Goal: Complete application form

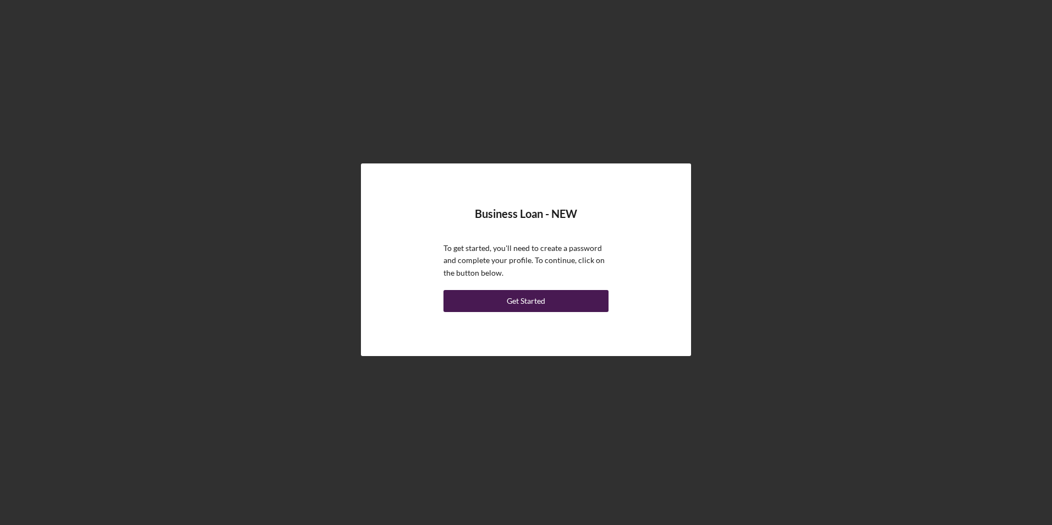
click at [531, 300] on div "Get Started" at bounding box center [526, 301] width 39 height 22
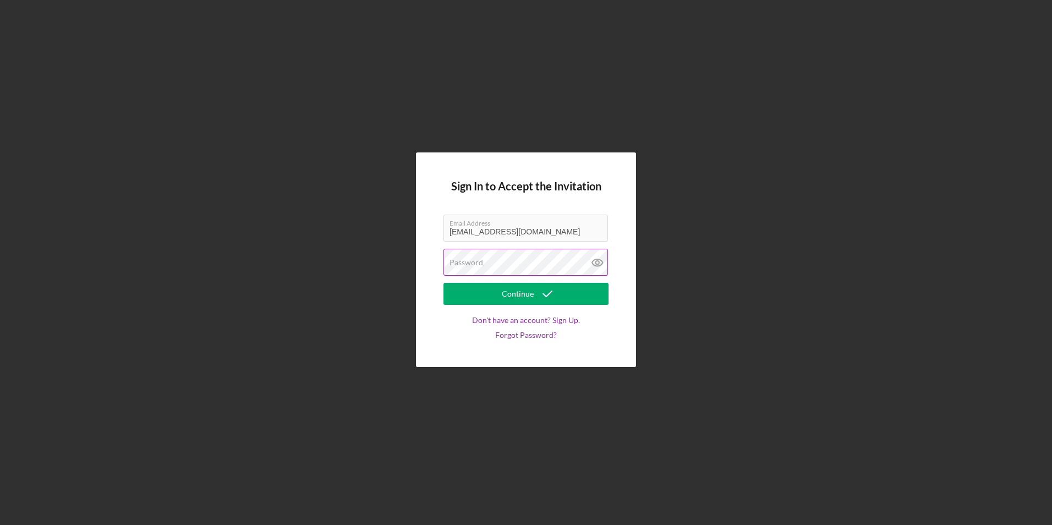
click at [471, 263] on label "Password" at bounding box center [467, 262] width 34 height 9
click at [440, 331] on div "Sign In to Accept the Invitation Email Address [EMAIL_ADDRESS][DOMAIN_NAME] Pas…" at bounding box center [526, 259] width 220 height 214
click at [517, 294] on div "Continue" at bounding box center [518, 294] width 32 height 22
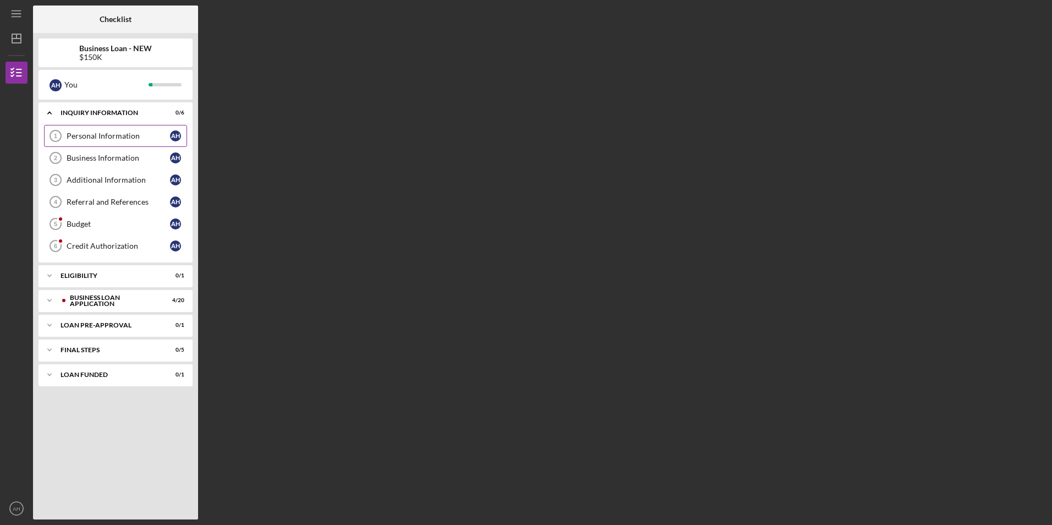
click at [87, 134] on div "Personal Information" at bounding box center [118, 136] width 103 height 9
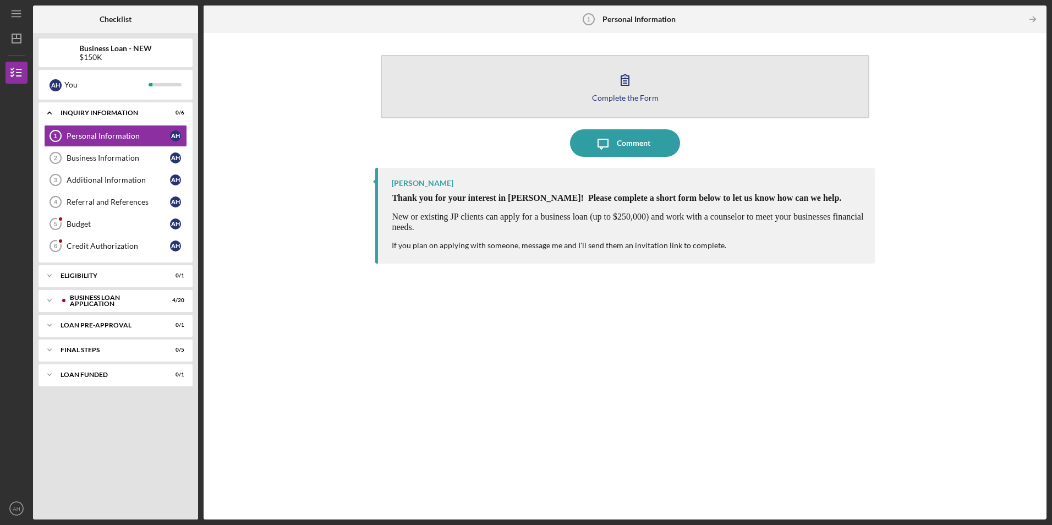
click at [626, 81] on icon "button" at bounding box center [625, 80] width 8 height 10
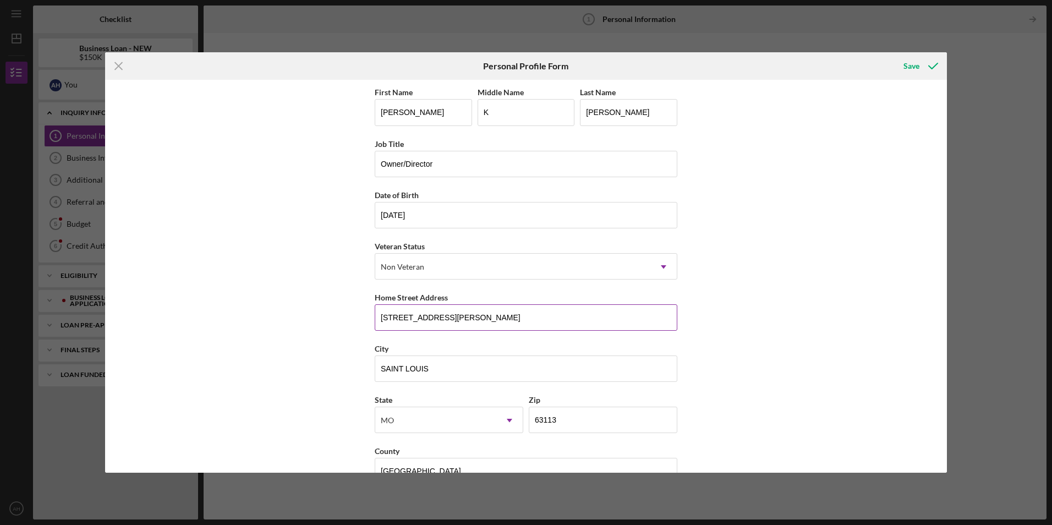
click at [457, 318] on input "[STREET_ADDRESS][PERSON_NAME]" at bounding box center [526, 317] width 303 height 26
type input "4"
type input "7037 Marlac Dr"
click at [433, 369] on input "SAINT LOUIS" at bounding box center [526, 369] width 303 height 26
type input "S"
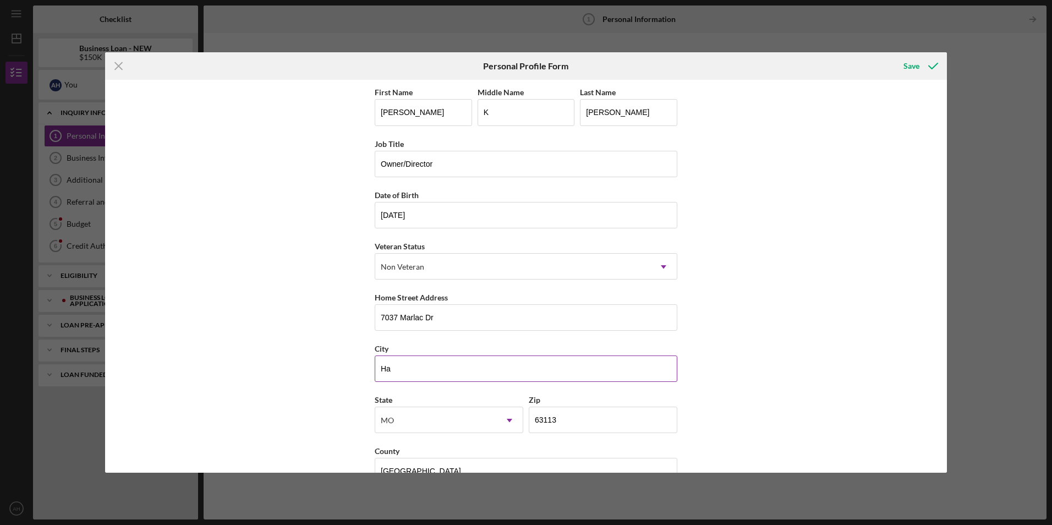
type input "[PERSON_NAME]"
click at [562, 422] on input "63113" at bounding box center [603, 420] width 149 height 26
type input "6####"
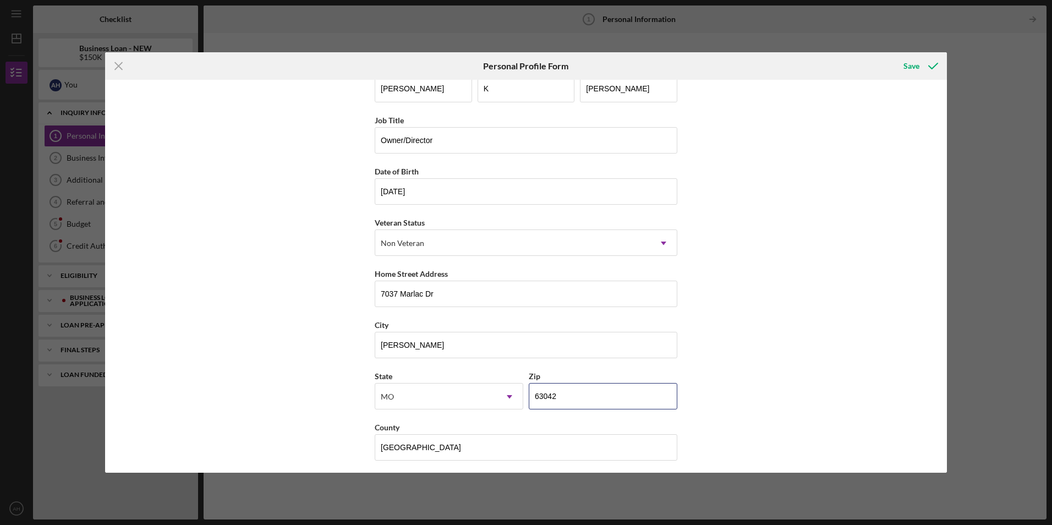
scroll to position [28, 0]
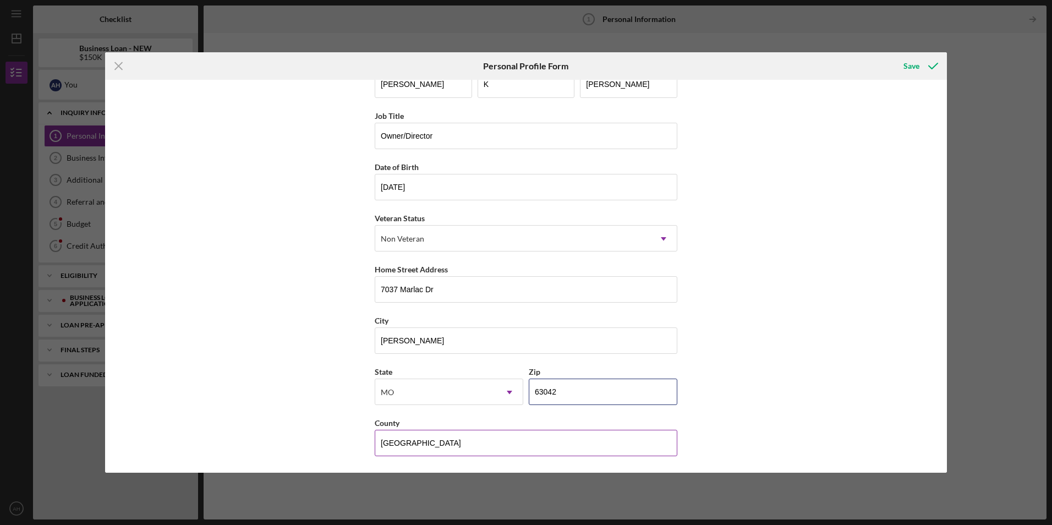
type input "63042"
click at [434, 442] on input "[GEOGRAPHIC_DATA]" at bounding box center [526, 443] width 303 height 26
type input "S"
type input "H"
type input "[GEOGRAPHIC_DATA]"
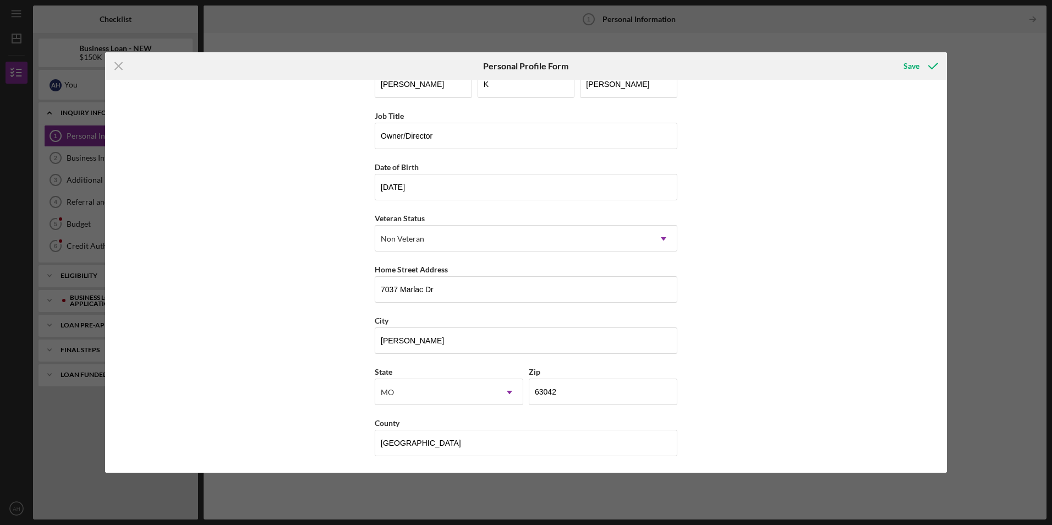
click at [351, 412] on div "First Name [PERSON_NAME] Middle Name K Last Name [PERSON_NAME] Job Title Owner/…" at bounding box center [526, 276] width 842 height 392
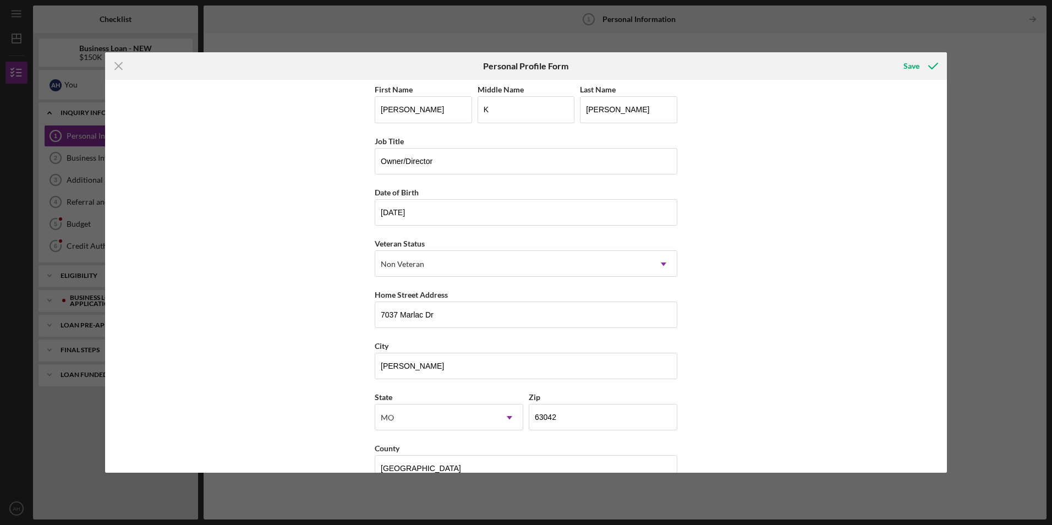
scroll to position [0, 0]
click at [914, 65] on div "Save" at bounding box center [912, 66] width 16 height 22
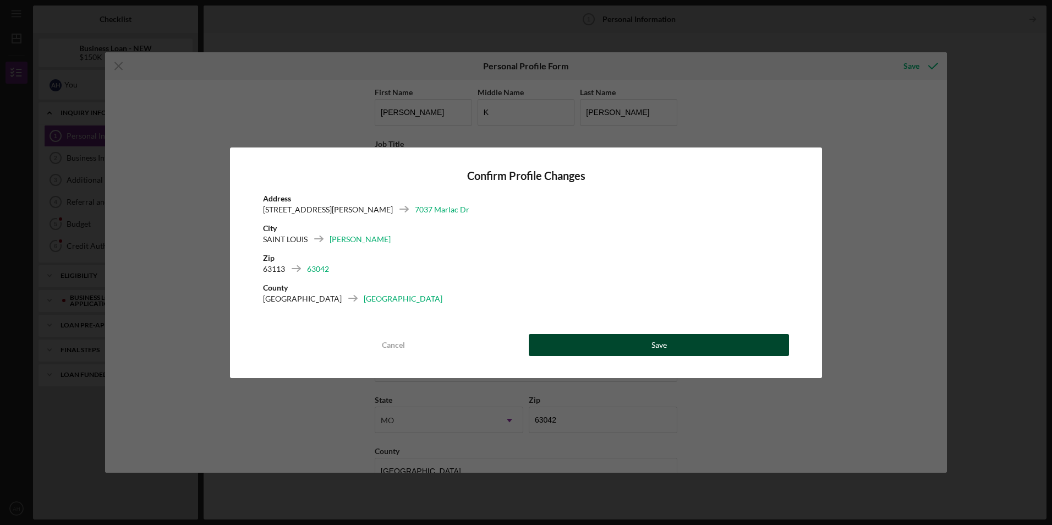
click at [661, 344] on div "Save" at bounding box center [659, 345] width 15 height 22
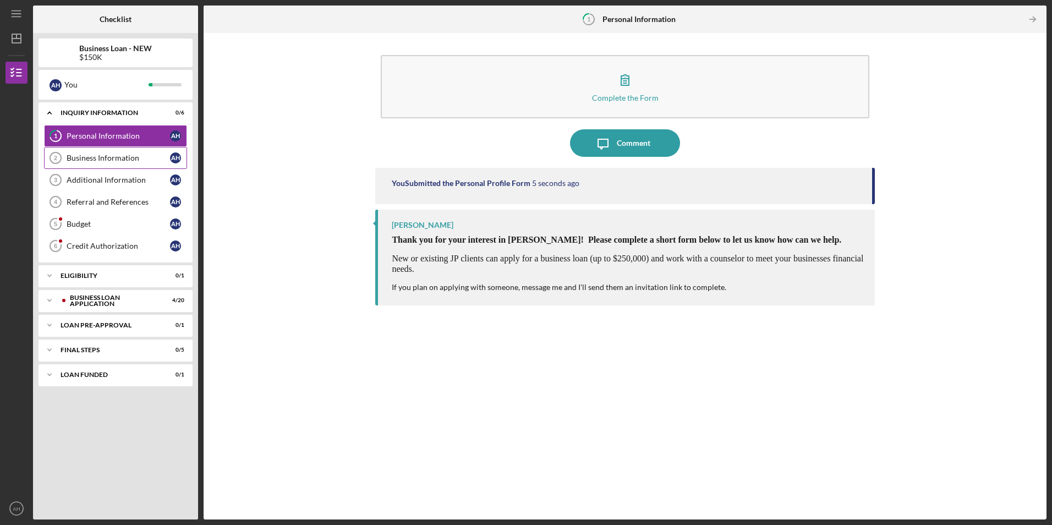
click at [127, 157] on div "Business Information" at bounding box center [118, 158] width 103 height 9
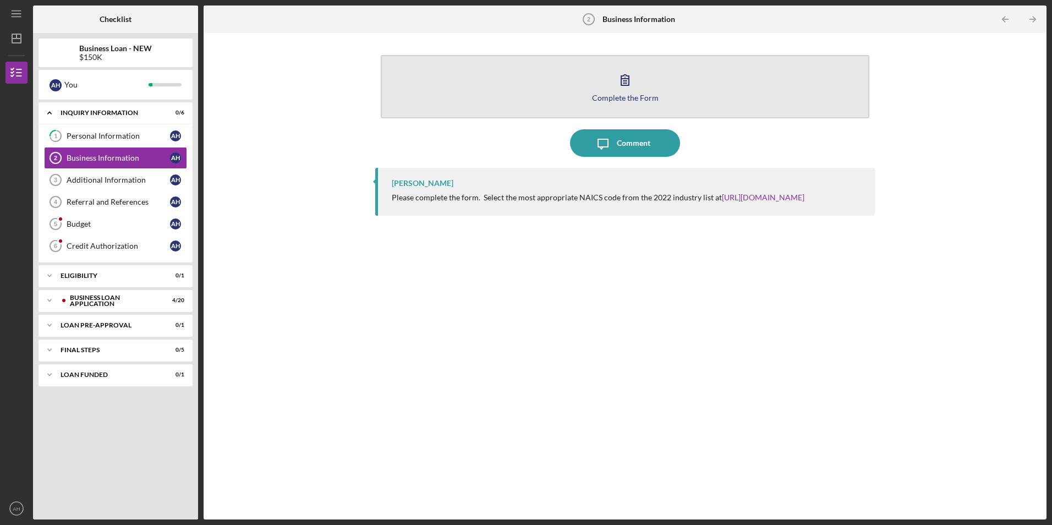
click at [623, 83] on icon "button" at bounding box center [625, 80] width 8 height 10
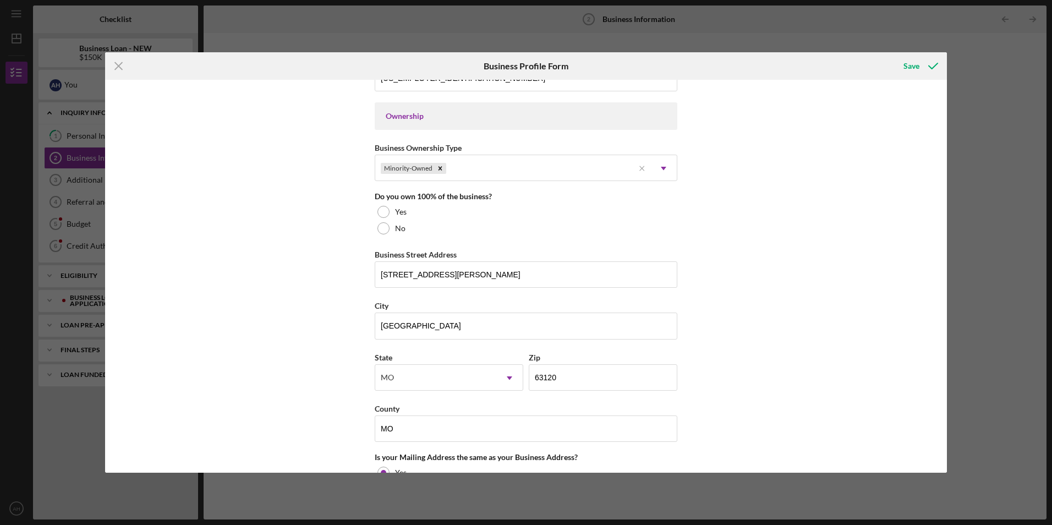
scroll to position [495, 0]
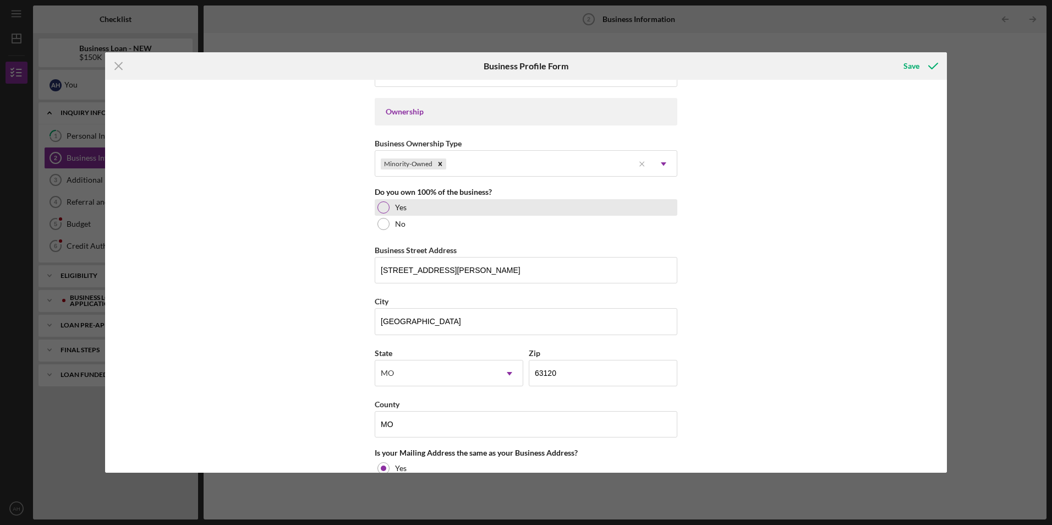
click at [383, 209] on div at bounding box center [384, 207] width 12 height 12
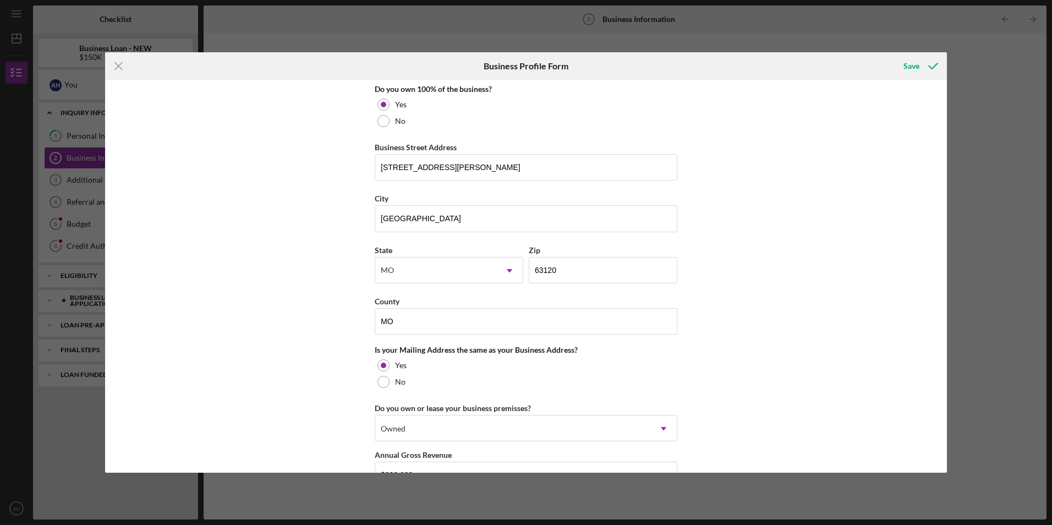
scroll to position [605, 0]
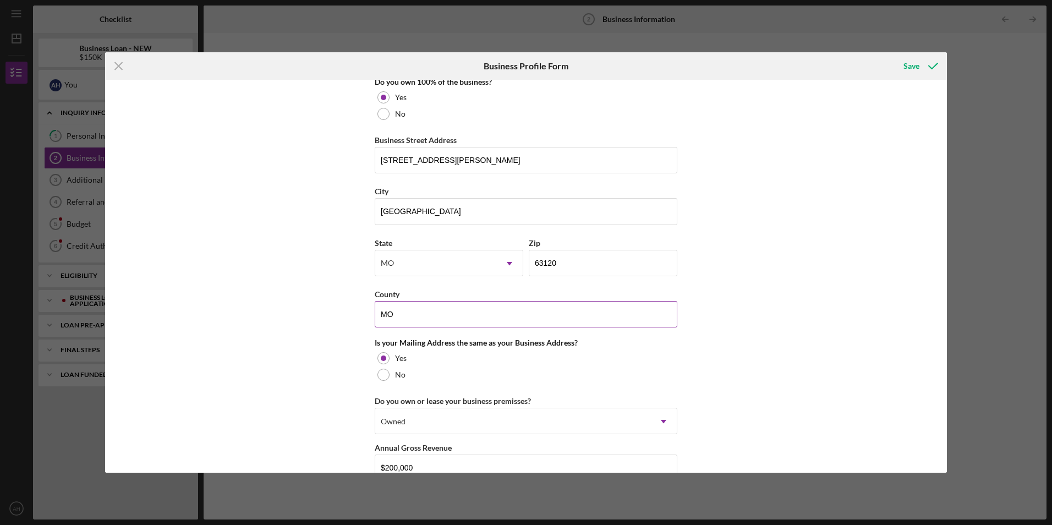
click at [395, 314] on input "MO" at bounding box center [526, 314] width 303 height 26
type input "M"
type input "[GEOGRAPHIC_DATA]"
click at [806, 300] on div "Business Name Master's Preschool Center LLC DBA Business Start Date [DATE] Lega…" at bounding box center [526, 276] width 842 height 392
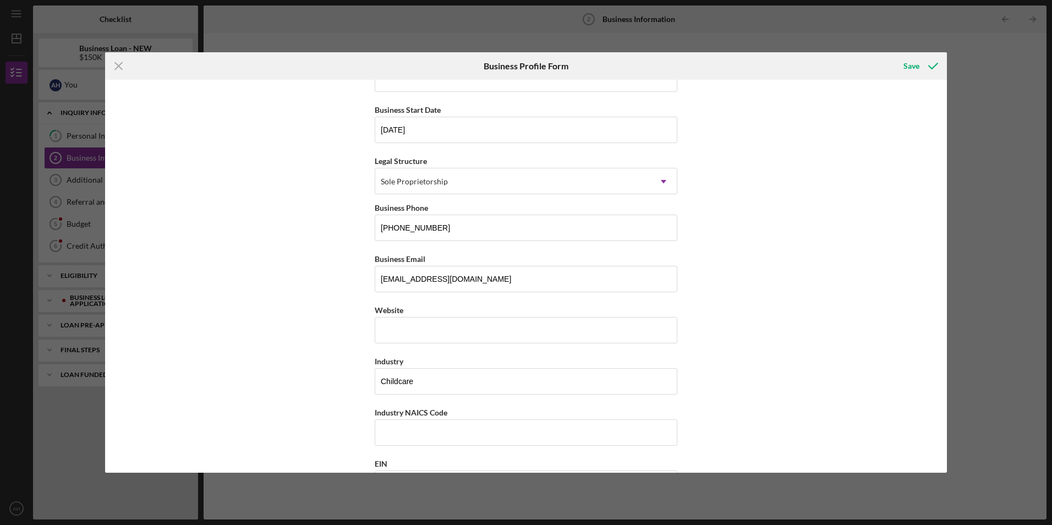
scroll to position [0, 0]
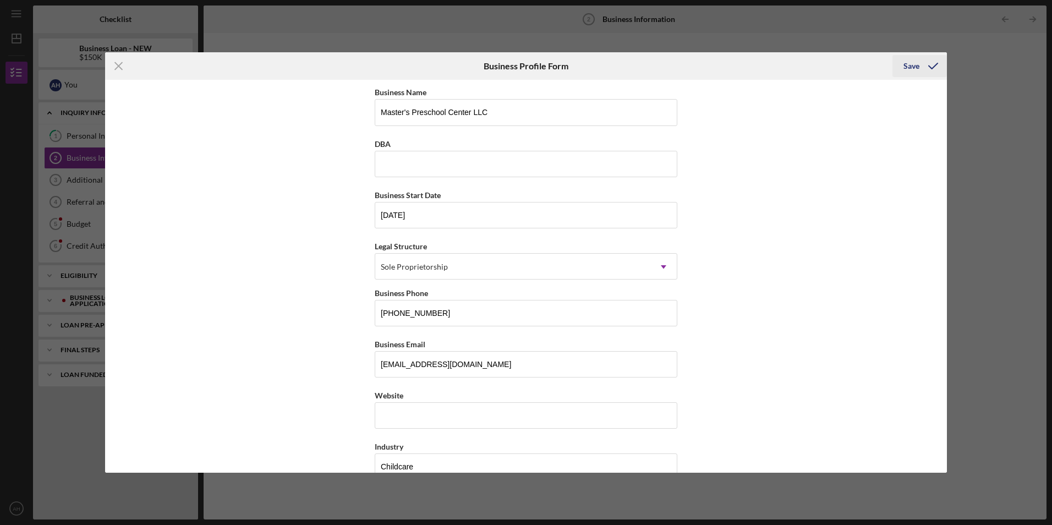
click at [917, 64] on div "Save" at bounding box center [912, 66] width 16 height 22
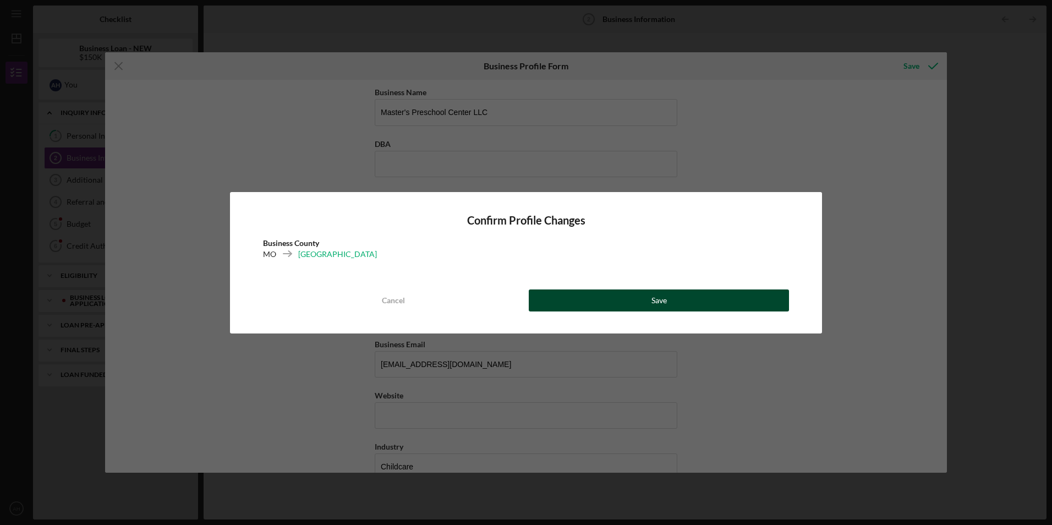
click at [659, 300] on div "Save" at bounding box center [659, 300] width 15 height 22
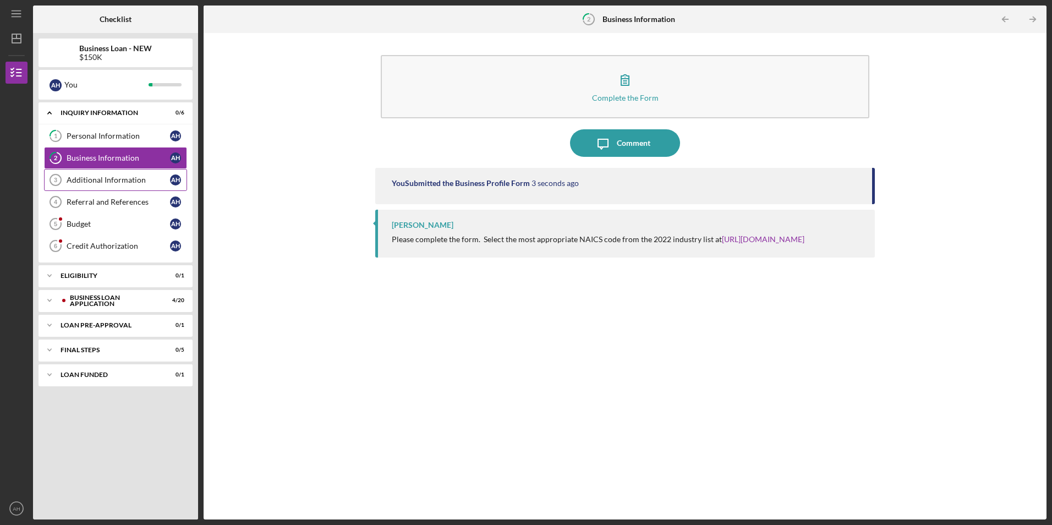
click at [103, 179] on div "Additional Information" at bounding box center [118, 180] width 103 height 9
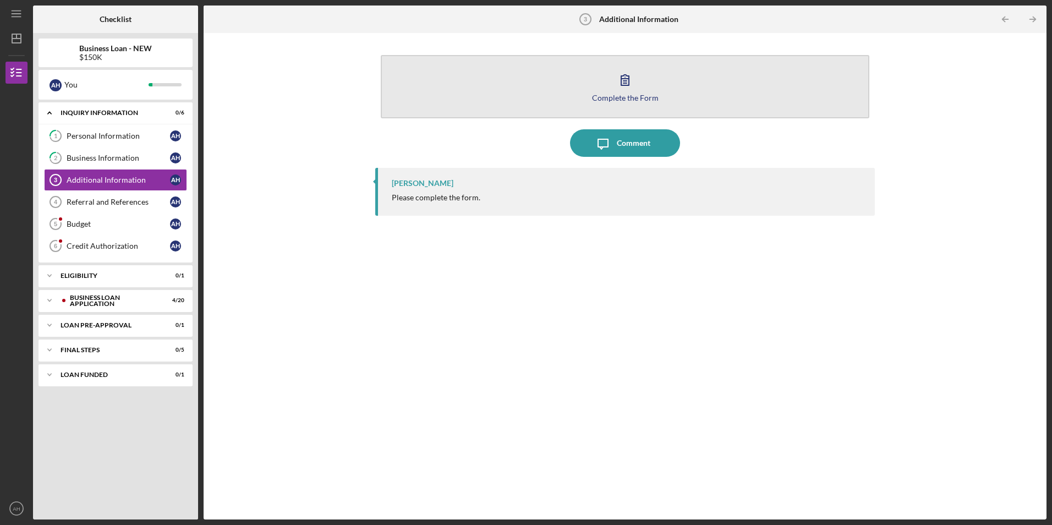
click at [626, 88] on icon "button" at bounding box center [625, 80] width 28 height 28
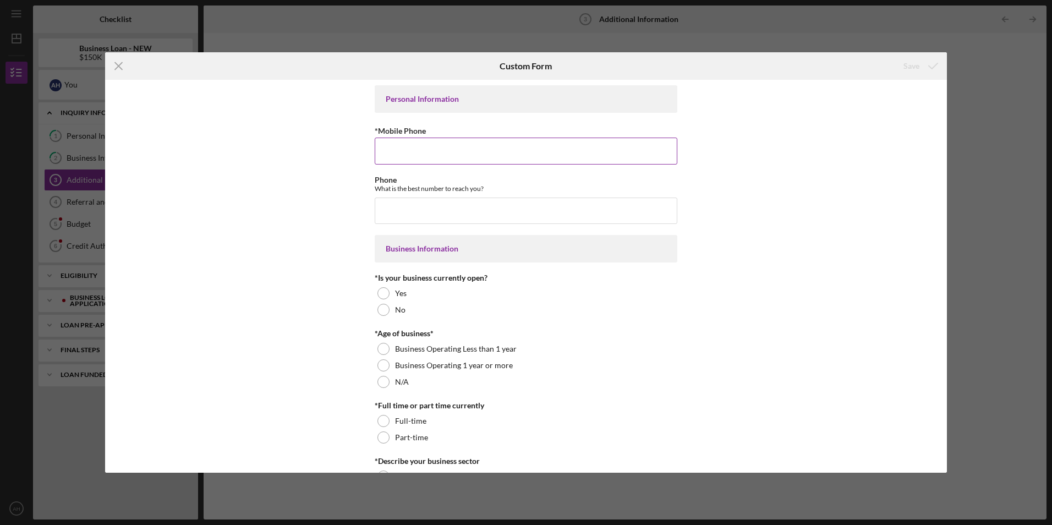
click at [393, 151] on input "*Mobile Phone" at bounding box center [526, 151] width 303 height 26
type input "[PHONE_NUMBER]"
click at [340, 226] on div "Personal Information *Mobile Phone [PHONE_NUMBER] Phone What is the best number…" at bounding box center [526, 276] width 842 height 392
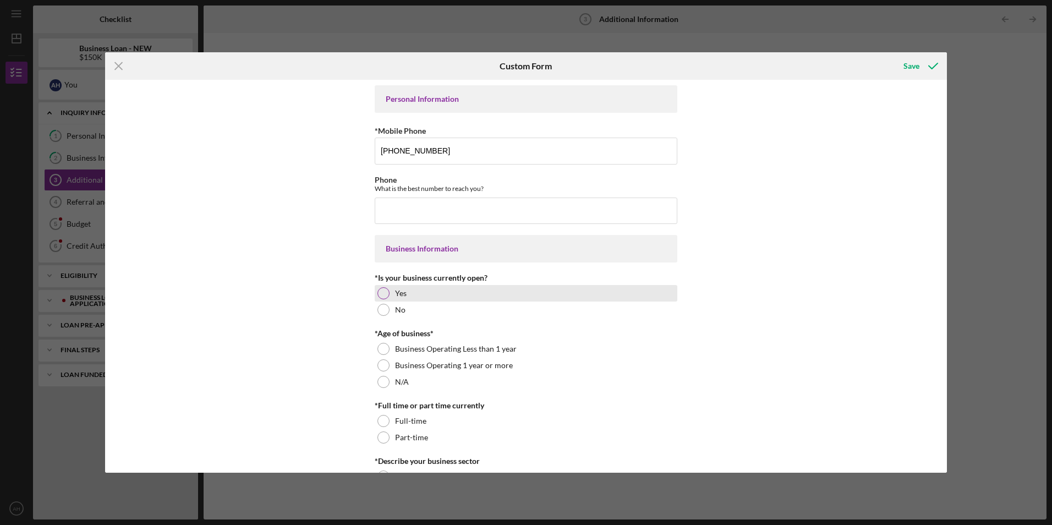
click at [381, 294] on div at bounding box center [384, 293] width 12 height 12
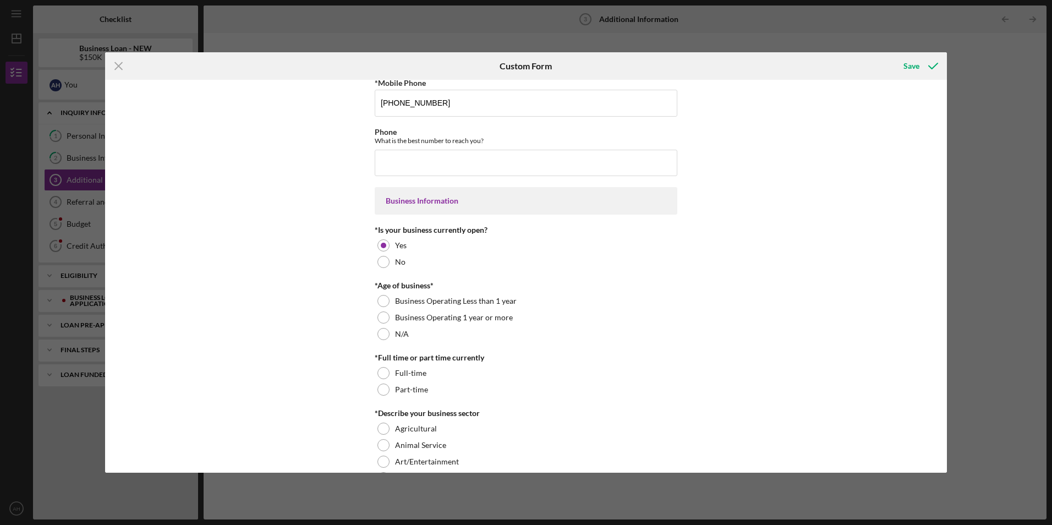
scroll to position [55, 0]
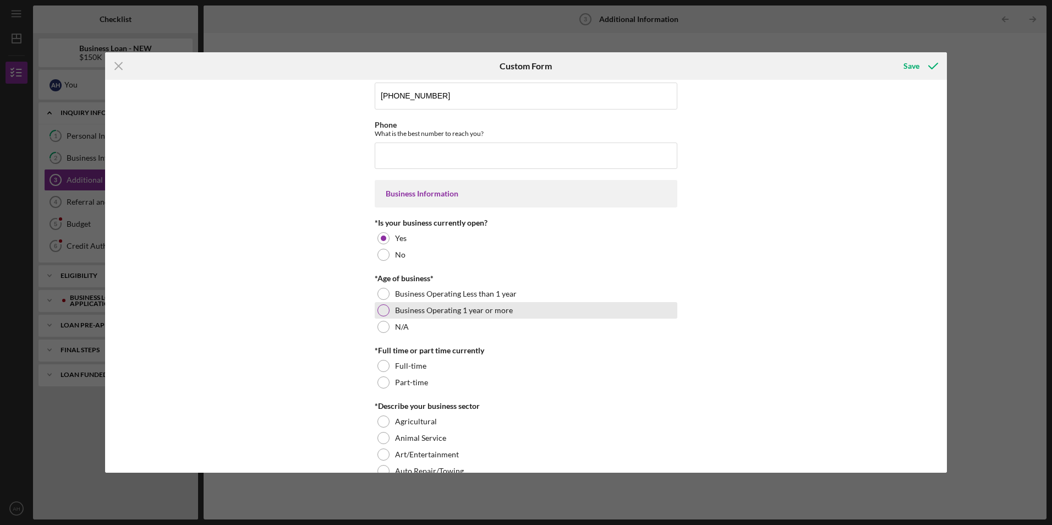
click at [382, 311] on div at bounding box center [384, 310] width 12 height 12
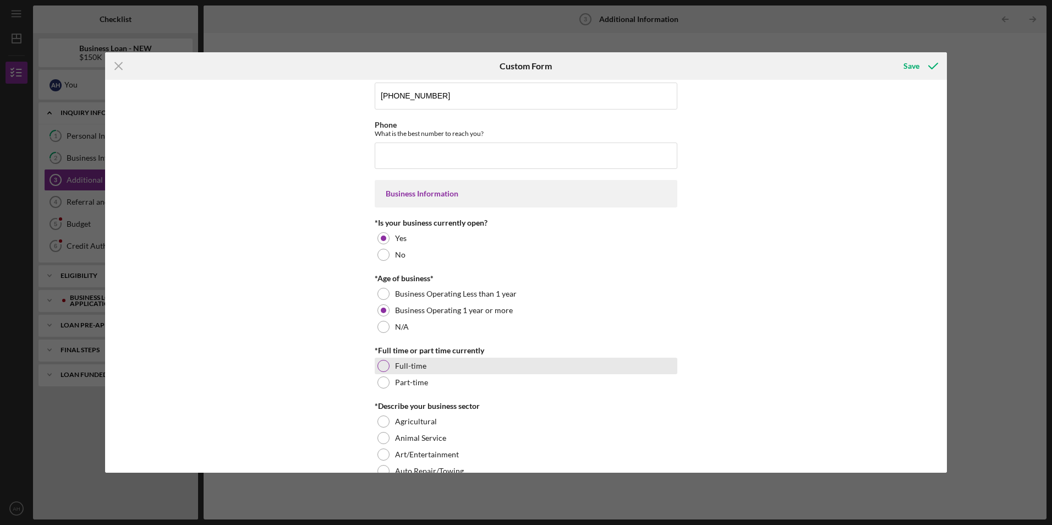
click at [380, 366] on div at bounding box center [384, 366] width 12 height 12
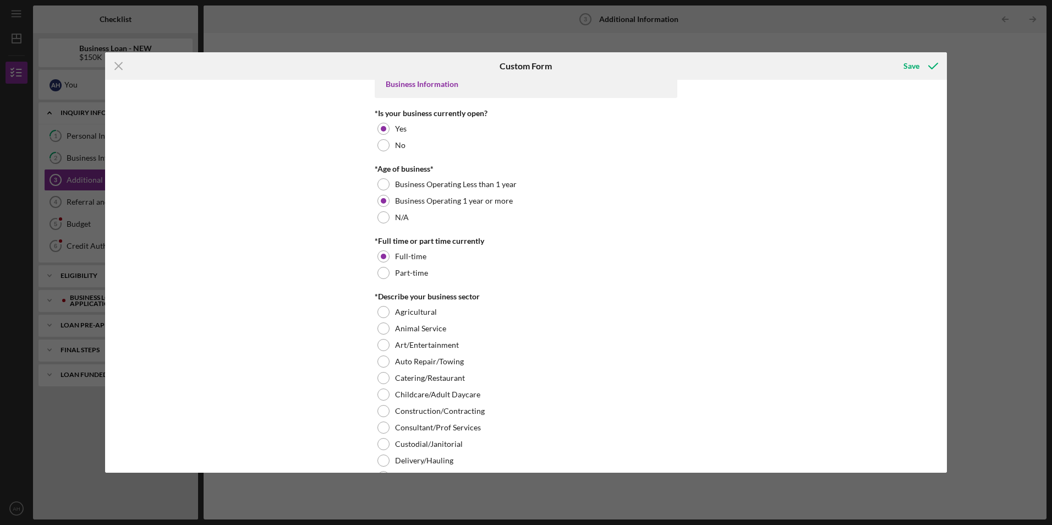
scroll to position [165, 0]
click at [382, 395] on div at bounding box center [384, 394] width 12 height 12
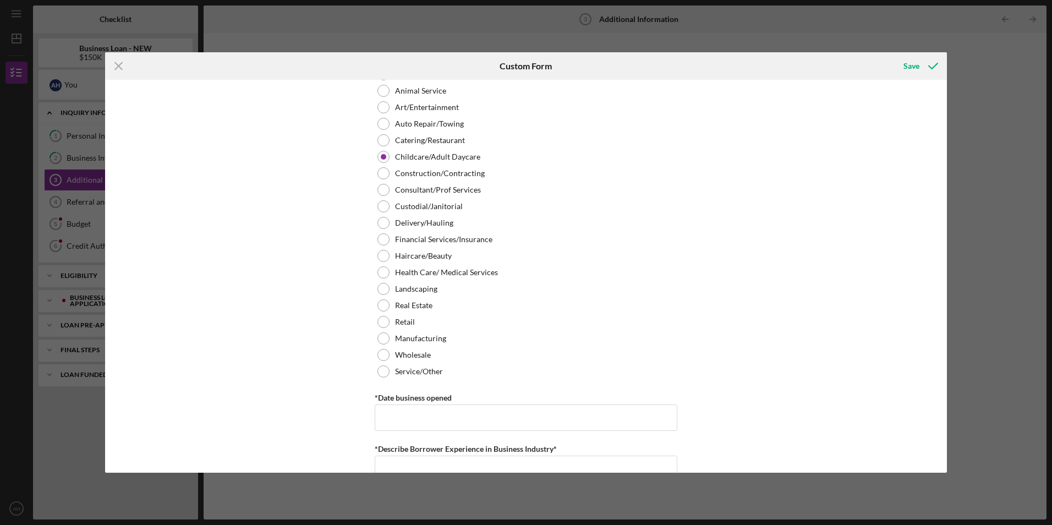
scroll to position [440, 0]
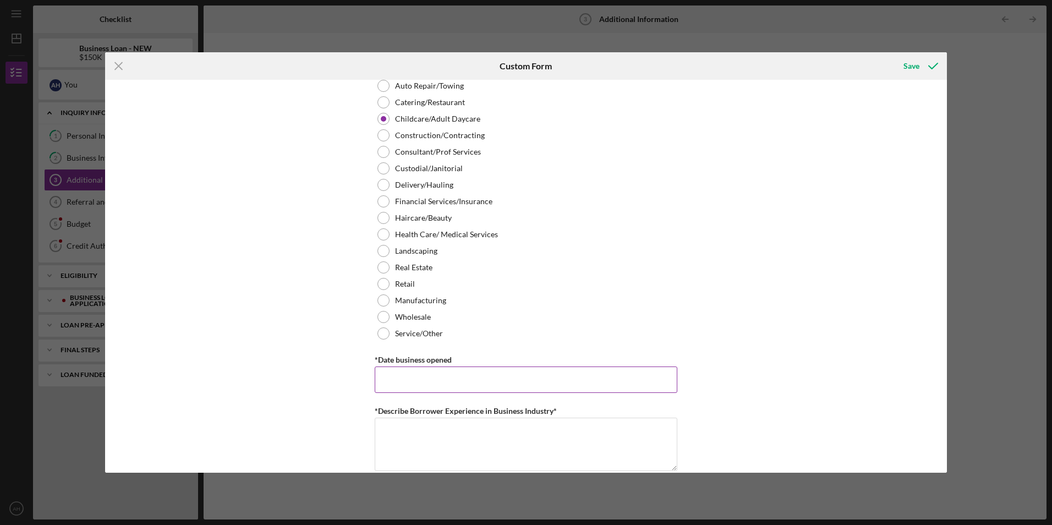
click at [386, 380] on input "*Date business opened" at bounding box center [526, 380] width 303 height 26
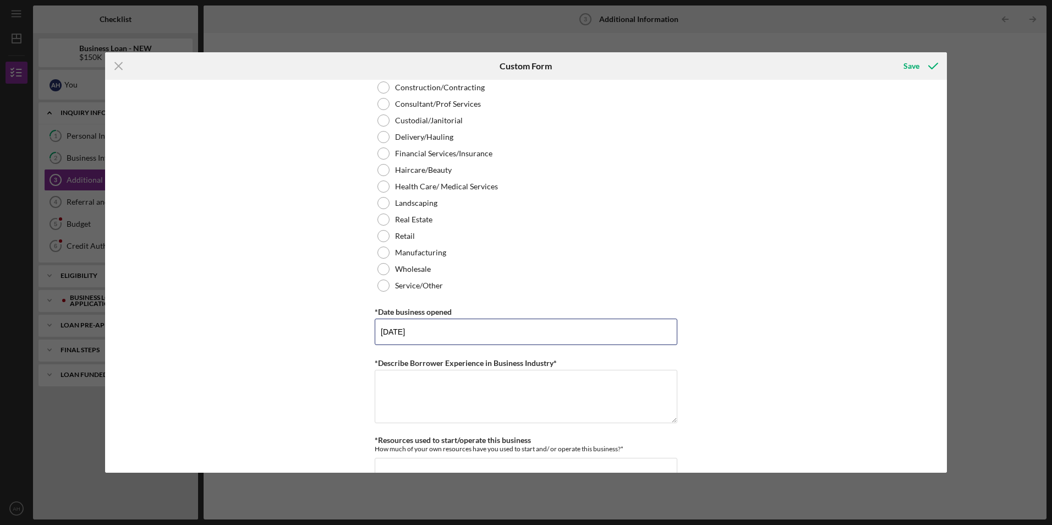
scroll to position [495, 0]
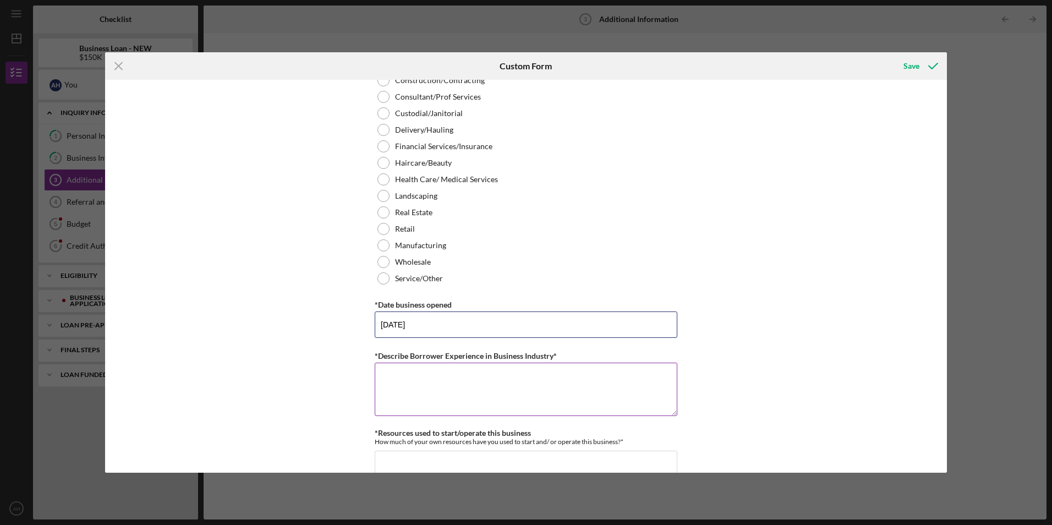
type input "[DATE]"
click at [382, 373] on textarea "*Describe Borrower Experience in Business Industry*" at bounding box center [526, 389] width 303 height 53
click at [402, 376] on textarea "I have 20 years of experience in the childcare industry." at bounding box center [526, 389] width 303 height 53
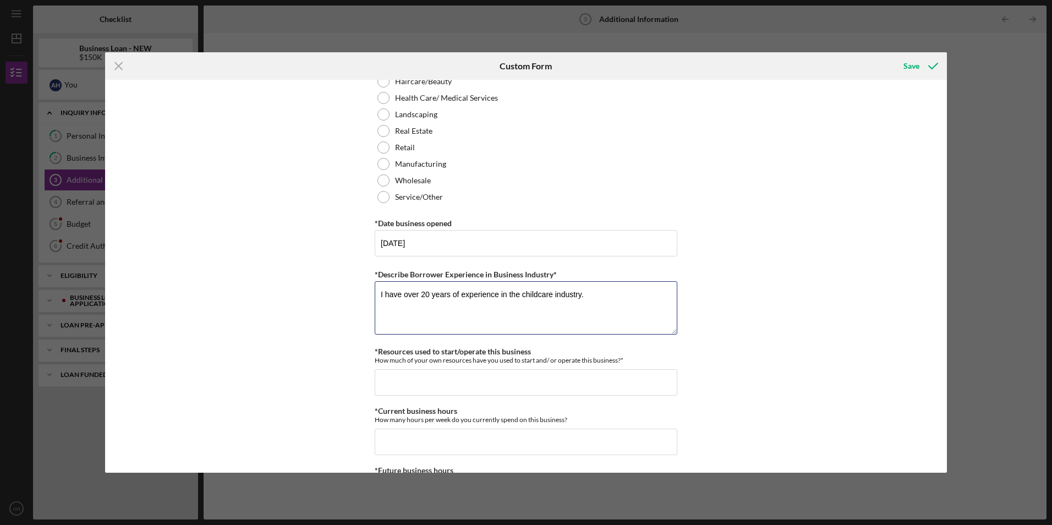
scroll to position [605, 0]
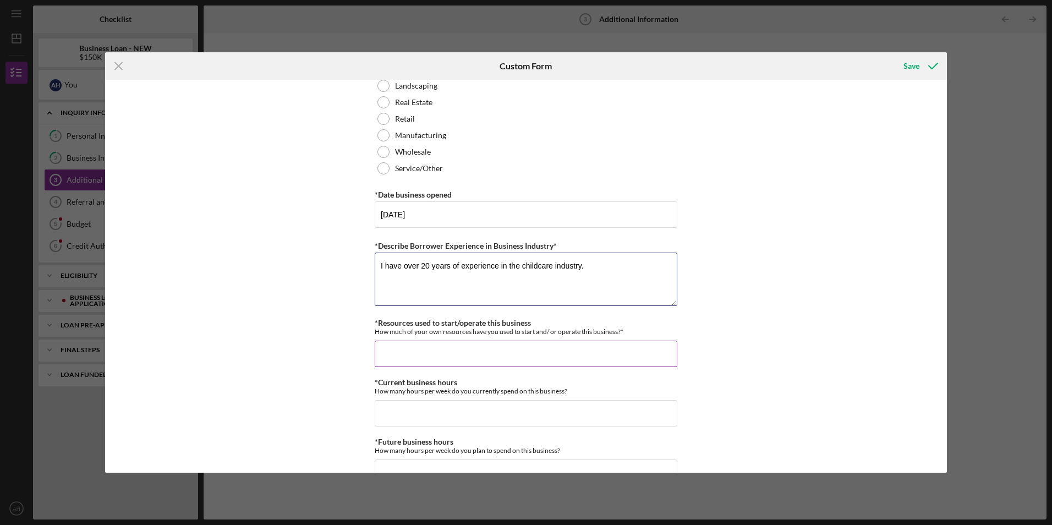
type textarea "I have over 20 years of experience in the childcare industry."
click at [378, 347] on input "*Resources used to start/operate this business" at bounding box center [526, 354] width 303 height 26
type input "$1"
type input "$20,000"
click at [318, 346] on div "Personal Information *Mobile Phone [PHONE_NUMBER] Phone What is the best number…" at bounding box center [526, 276] width 842 height 392
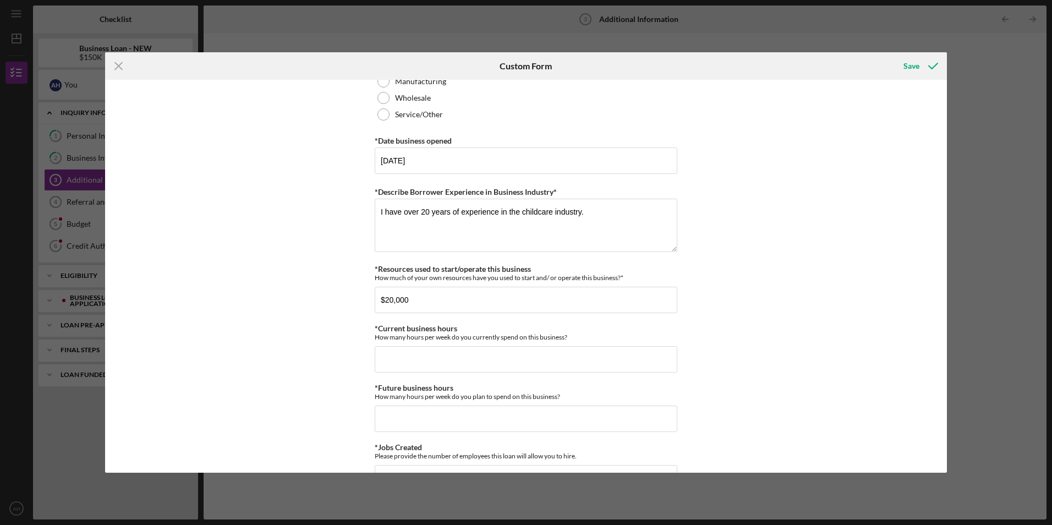
scroll to position [715, 0]
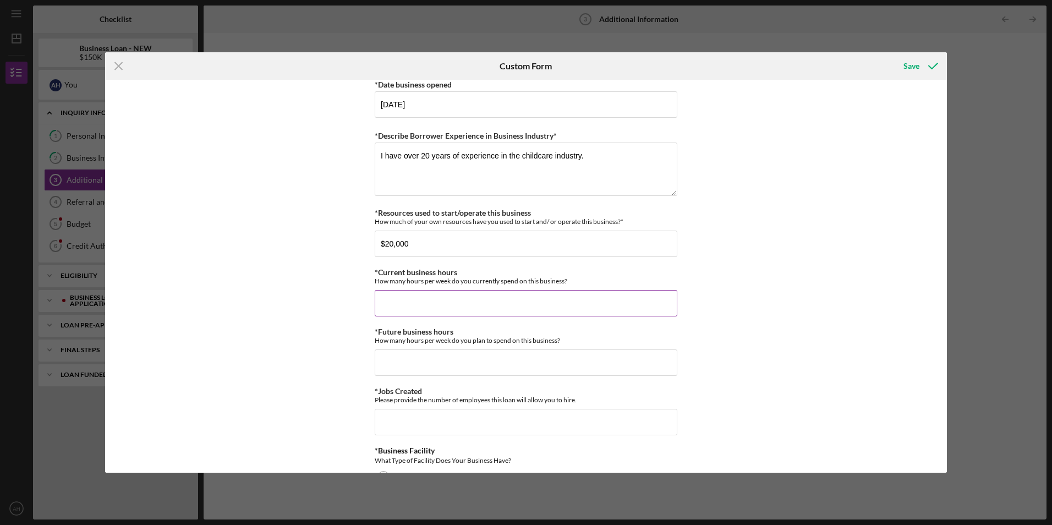
click at [390, 306] on input "*Current business hours" at bounding box center [526, 303] width 303 height 26
type input "55"
click at [392, 362] on input "*Future business hours" at bounding box center [526, 362] width 303 height 26
type input "45"
click at [333, 364] on div "Personal Information *Mobile Phone [PHONE_NUMBER] Phone What is the best number…" at bounding box center [526, 276] width 842 height 392
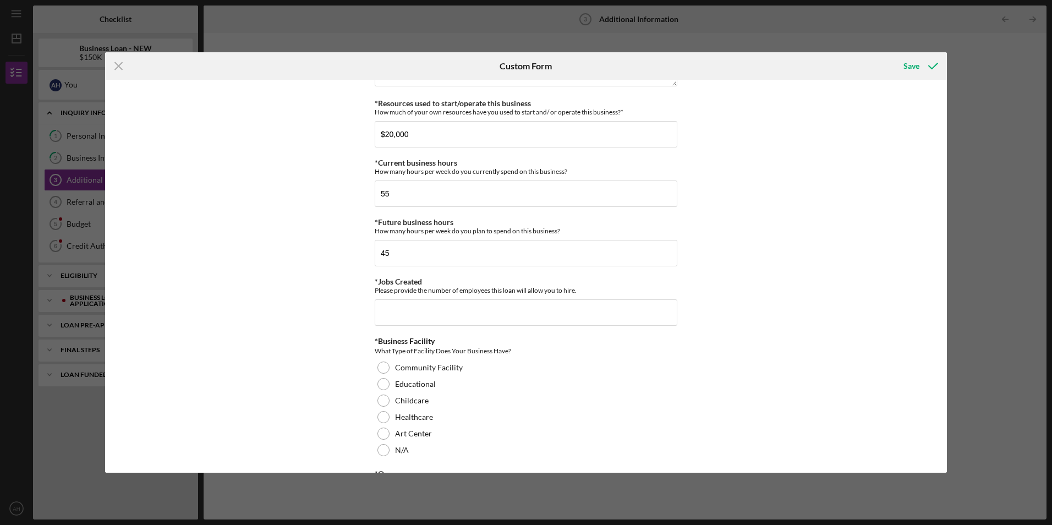
scroll to position [825, 0]
click at [394, 315] on input "*Jobs Created" at bounding box center [526, 312] width 303 height 26
type input "10"
click at [344, 346] on div "Personal Information *Mobile Phone [PHONE_NUMBER] Phone What is the best number…" at bounding box center [526, 276] width 842 height 392
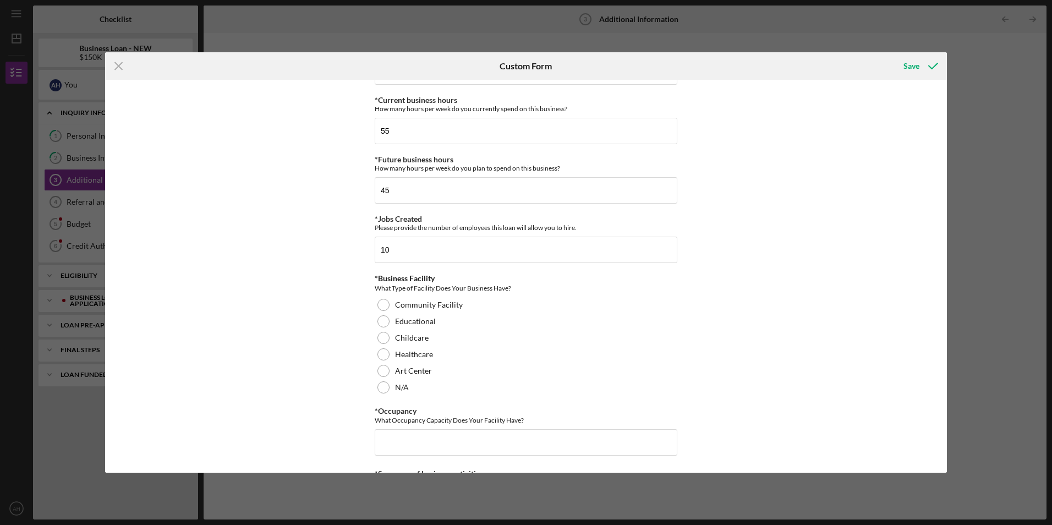
scroll to position [881, 0]
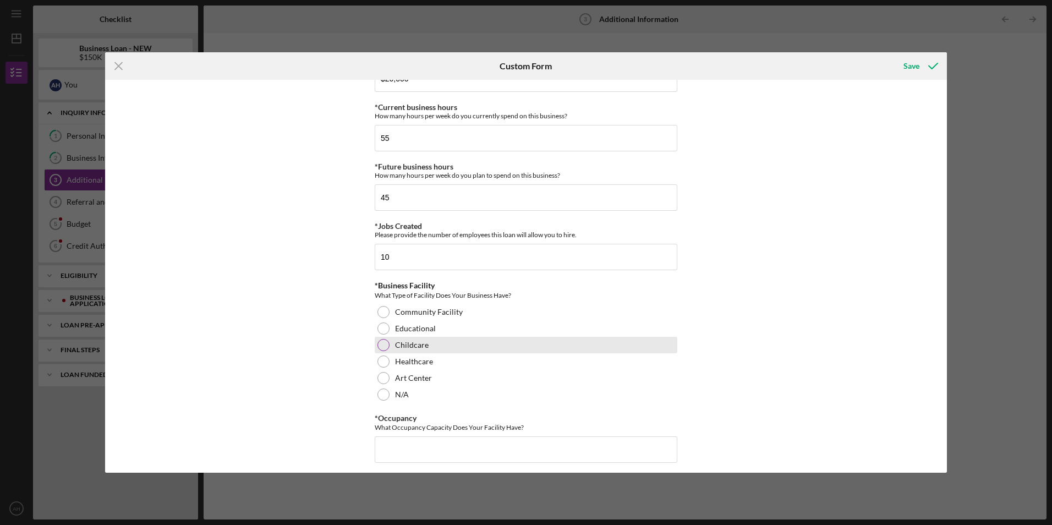
click at [382, 346] on div at bounding box center [384, 345] width 12 height 12
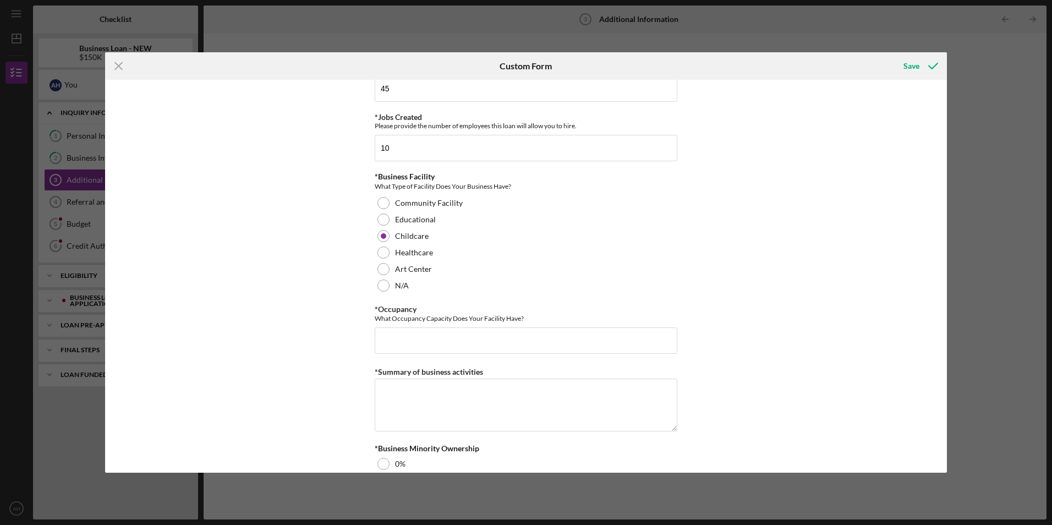
scroll to position [991, 0]
click at [379, 340] on input "*Occupancy" at bounding box center [526, 339] width 303 height 26
type input "48"
click at [390, 390] on textarea "*Summary of business activities" at bounding box center [526, 404] width 303 height 53
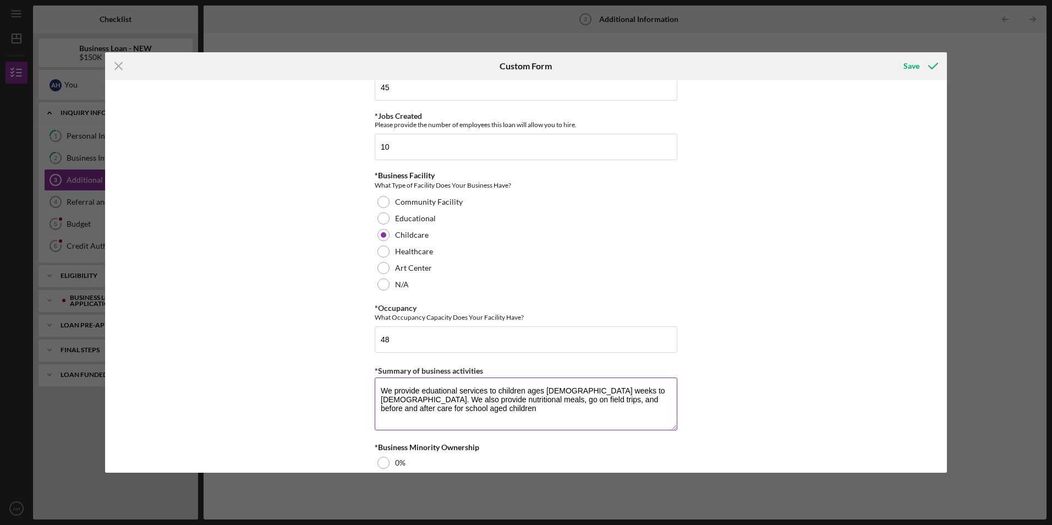
click at [538, 400] on textarea "We provide eduational services to children ages [DEMOGRAPHIC_DATA] weeks to [DE…" at bounding box center [526, 404] width 303 height 53
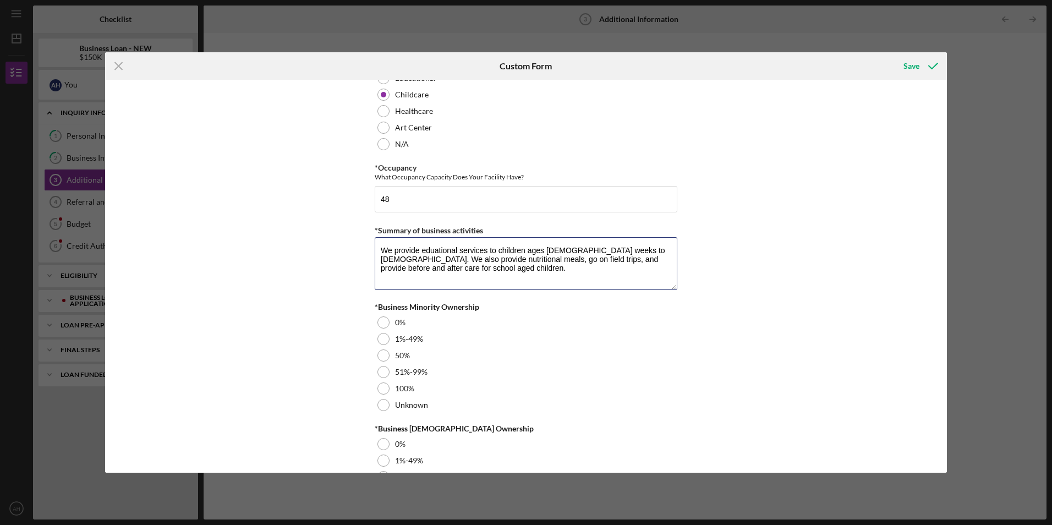
scroll to position [1156, 0]
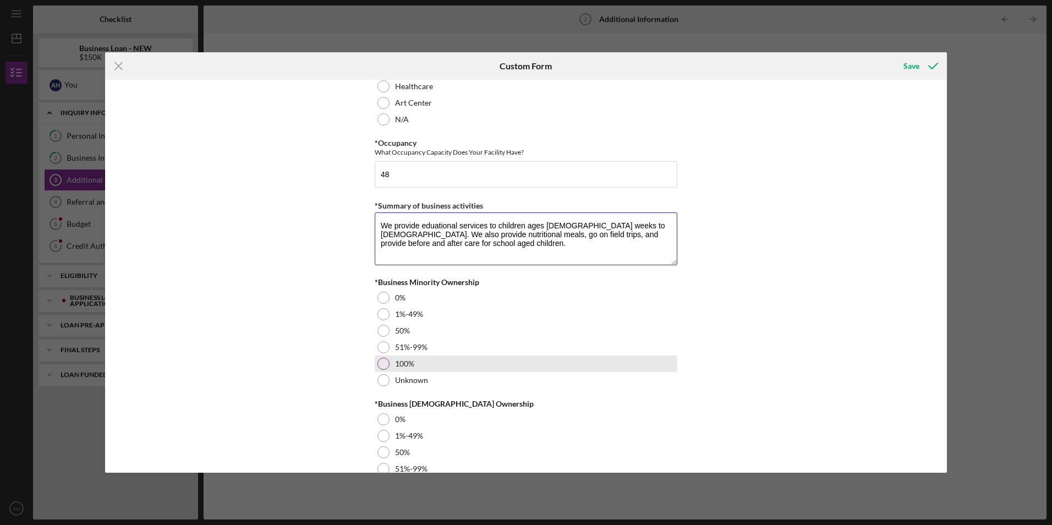
type textarea "We provide eduational services to children ages [DEMOGRAPHIC_DATA] weeks to [DE…"
click at [380, 363] on div at bounding box center [384, 364] width 12 height 12
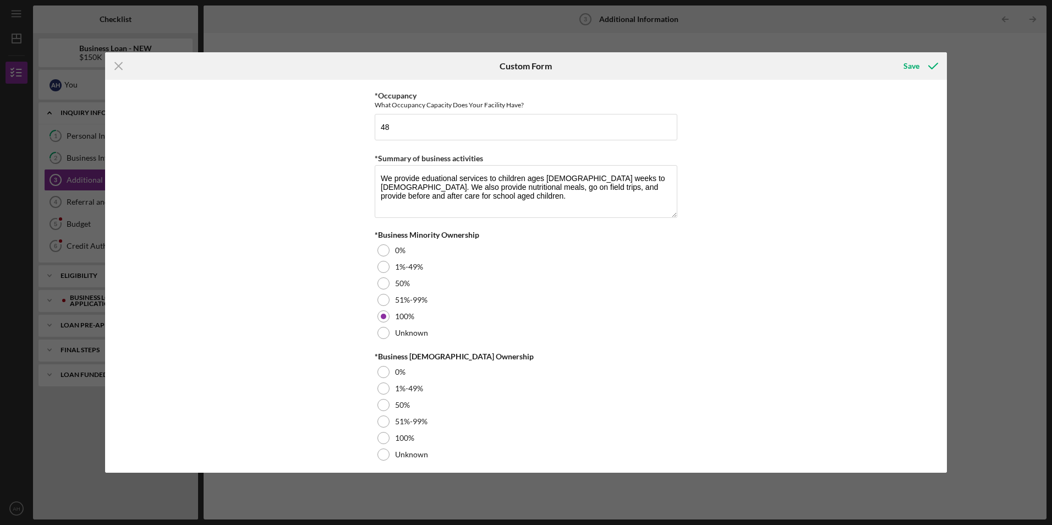
scroll to position [1210, 0]
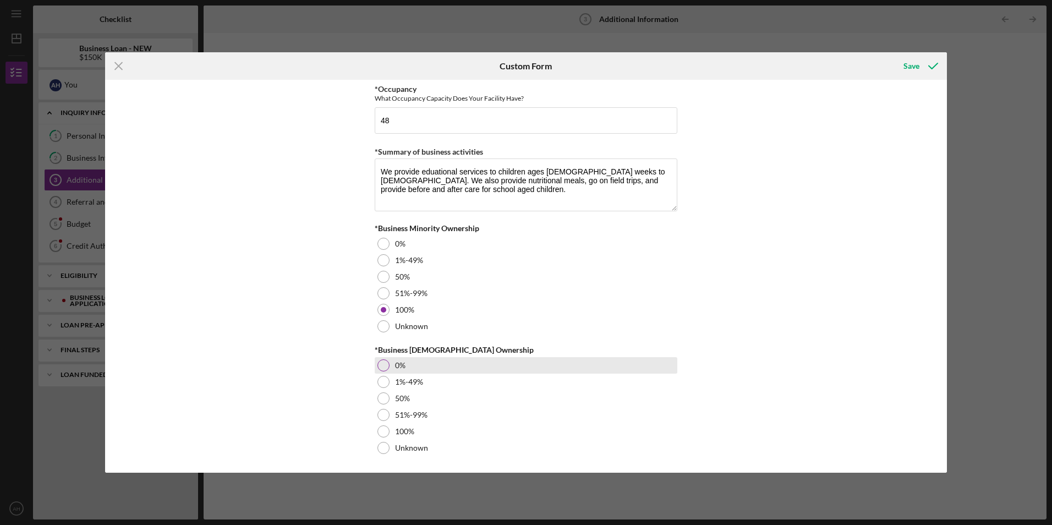
click at [382, 362] on div at bounding box center [384, 365] width 12 height 12
click at [917, 67] on div "Save" at bounding box center [912, 66] width 16 height 22
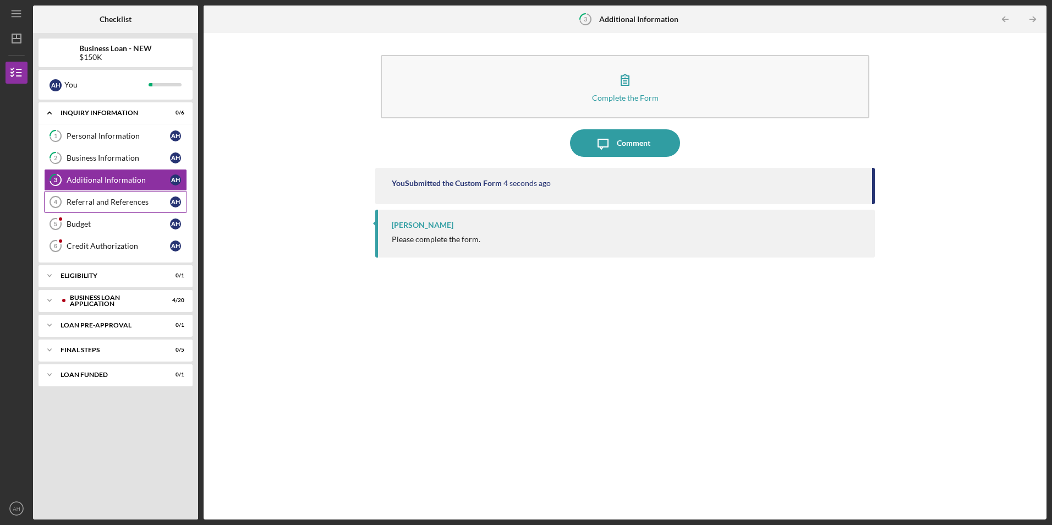
click at [88, 201] on div "Referral and References" at bounding box center [118, 202] width 103 height 9
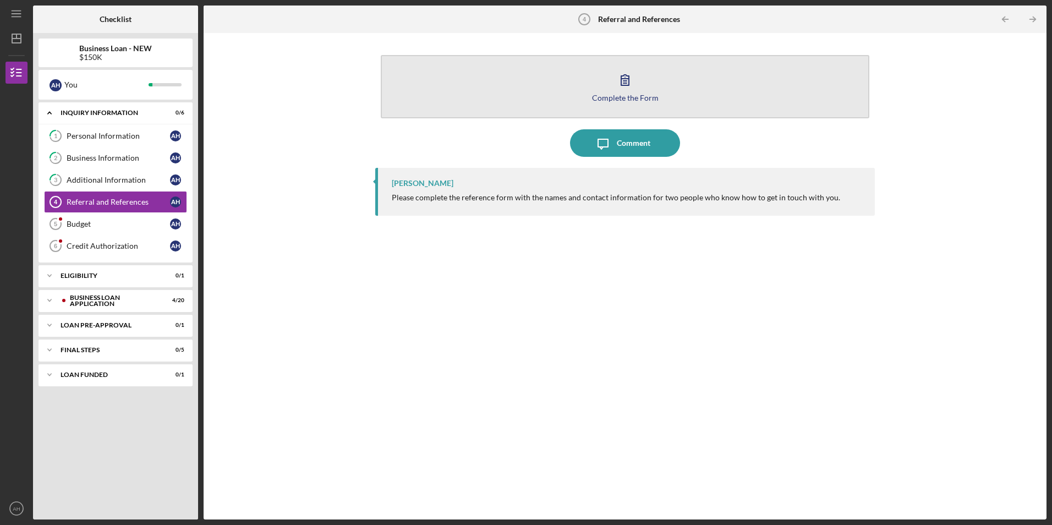
click at [622, 84] on icon "button" at bounding box center [625, 80] width 28 height 28
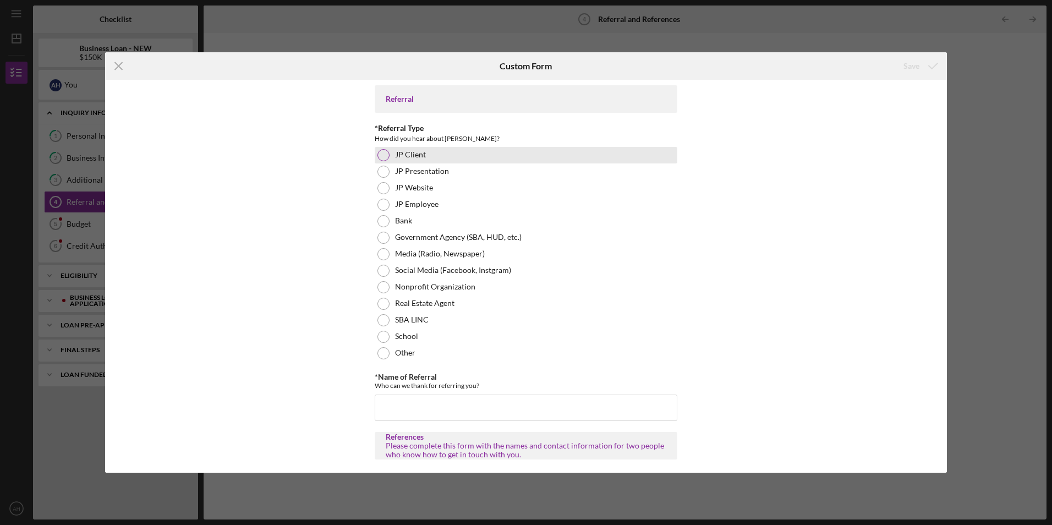
click at [379, 156] on div at bounding box center [384, 155] width 12 height 12
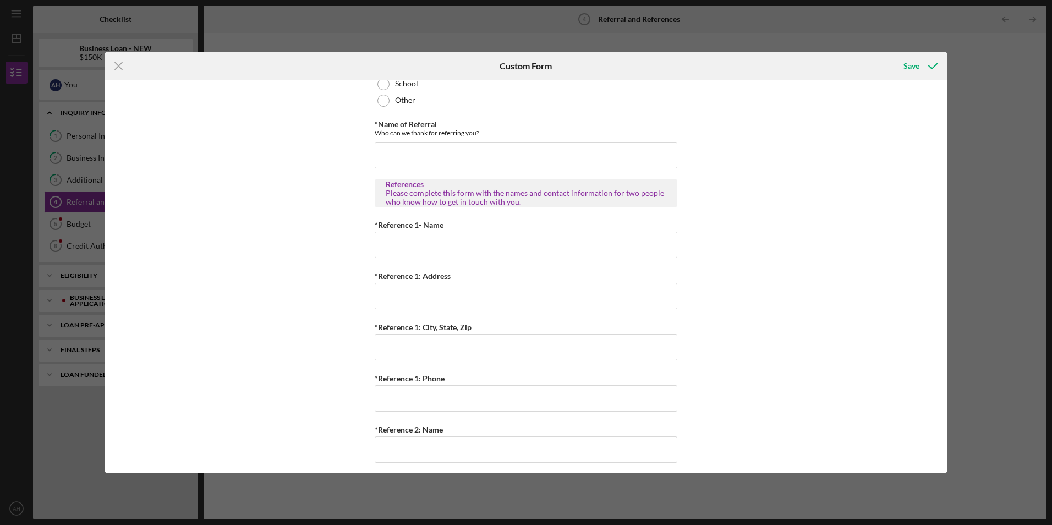
scroll to position [275, 0]
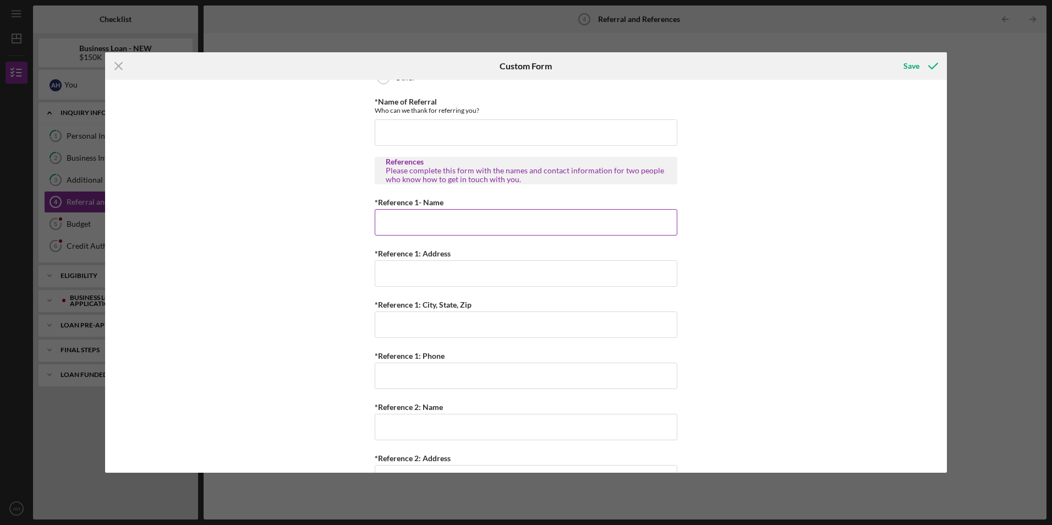
click at [404, 223] on input "*Reference 1- Name" at bounding box center [526, 222] width 303 height 26
type input "[PERSON_NAME]"
click at [386, 272] on input "*Reference 1: Address" at bounding box center [526, 273] width 303 height 26
type input "7"
type input "[STREET_ADDRESS]"
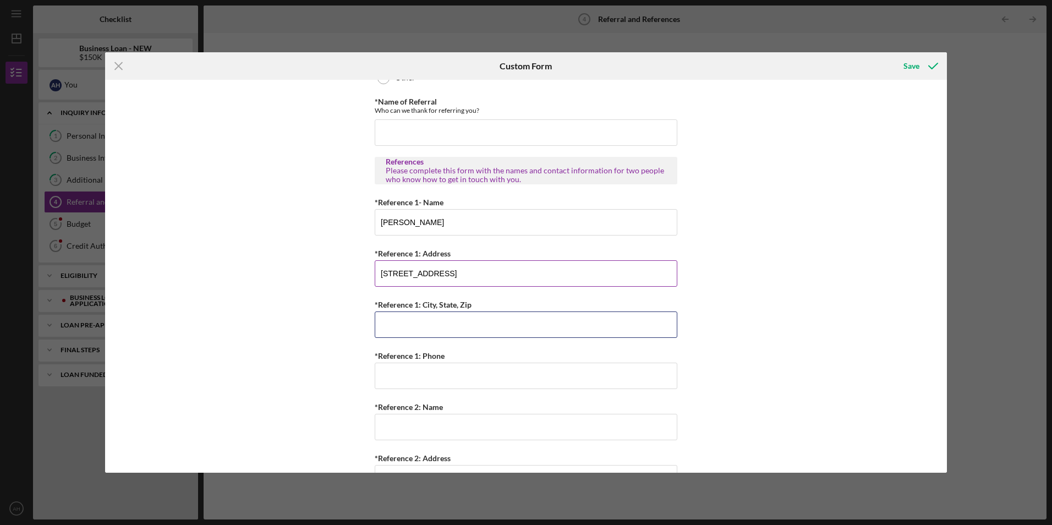
type input "Florissant, MO, 63033"
type input "[PHONE_NUMBER]"
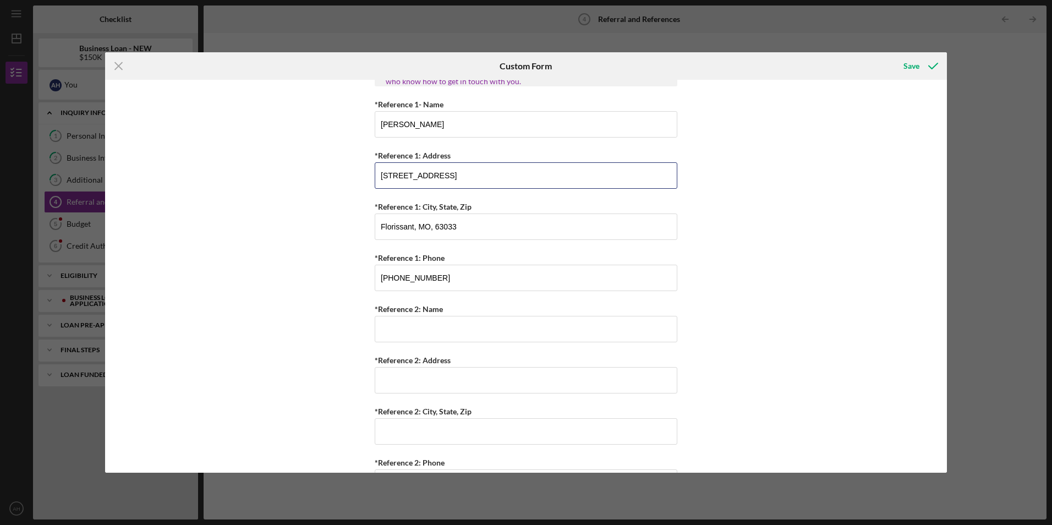
scroll to position [385, 0]
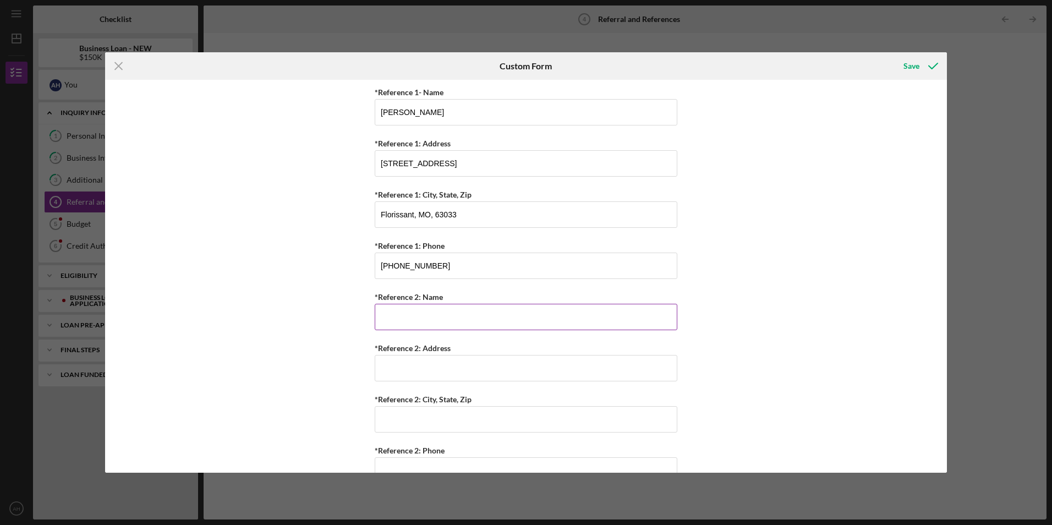
click at [393, 317] on input "*Reference 2: Name" at bounding box center [526, 317] width 303 height 26
type input "P"
type input "[PERSON_NAME]"
click at [395, 370] on input "*Reference 2: Address" at bounding box center [526, 368] width 303 height 26
type input "[STREET_ADDRESS]"
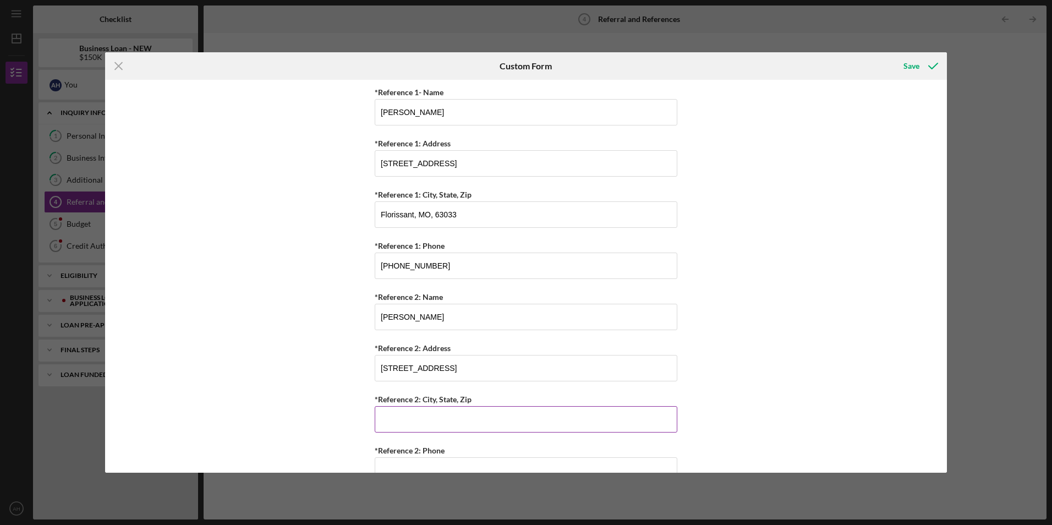
click at [390, 417] on input "*Reference 2: City, State, Zip" at bounding box center [526, 419] width 303 height 26
click at [341, 379] on div "Referral *Referral Type How did you hear about [PERSON_NAME]? JP Client JP Pres…" at bounding box center [526, 276] width 842 height 392
click at [423, 422] on input "Florissant," at bounding box center [526, 419] width 303 height 26
type input "Florissant, [GEOGRAPHIC_DATA] 63034"
click at [313, 323] on div "Referral *Referral Type How did you hear about [PERSON_NAME]? JP Client JP Pres…" at bounding box center [526, 276] width 842 height 392
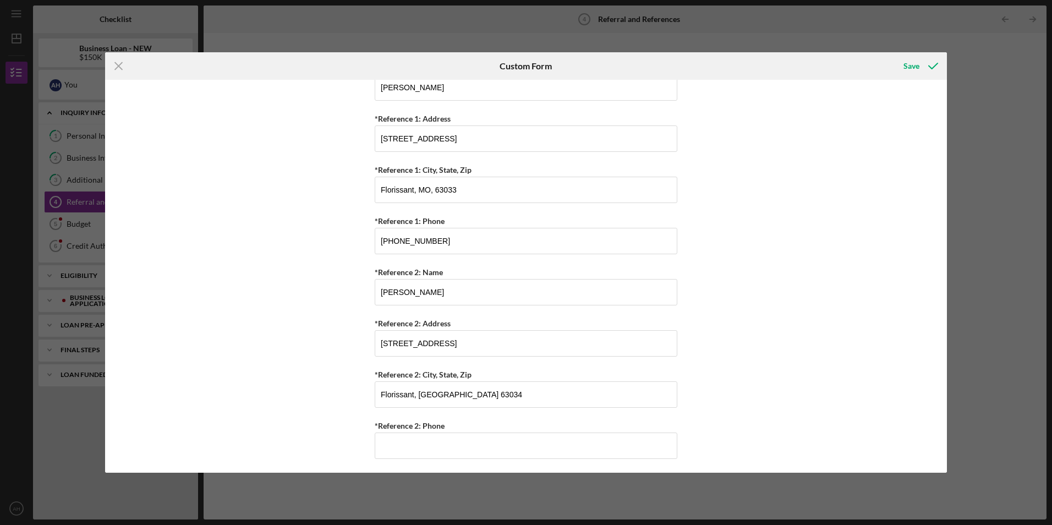
scroll to position [413, 0]
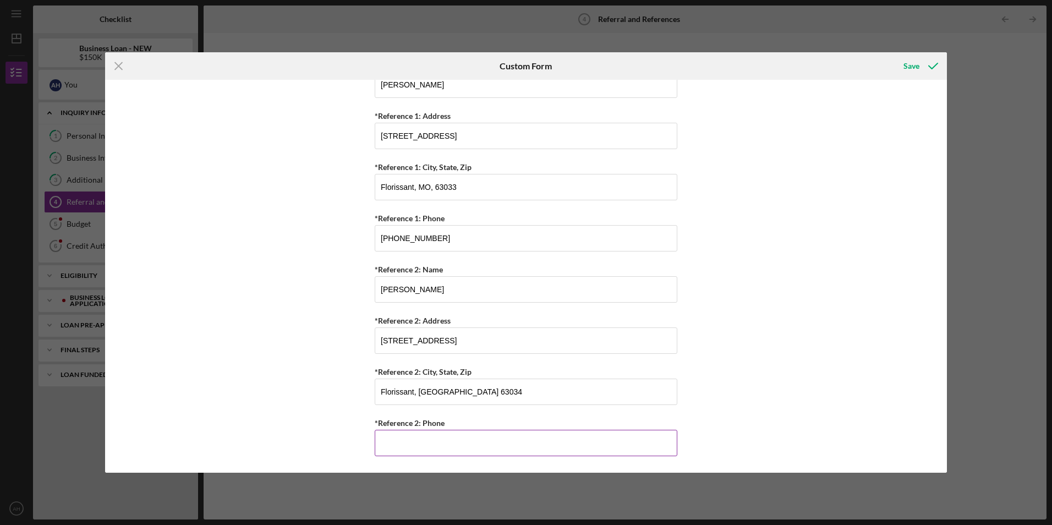
click at [395, 446] on input "*Reference 2: Phone" at bounding box center [526, 443] width 303 height 26
type input "[PHONE_NUMBER]"
click at [326, 358] on div "Referral *Referral Type How did you hear about [PERSON_NAME]? JP Client JP Pres…" at bounding box center [526, 276] width 842 height 392
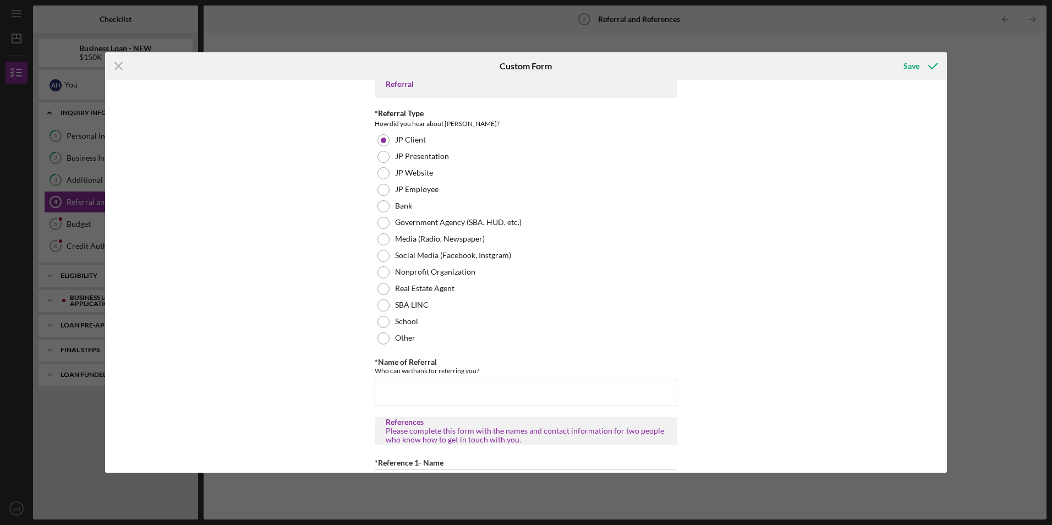
scroll to position [0, 0]
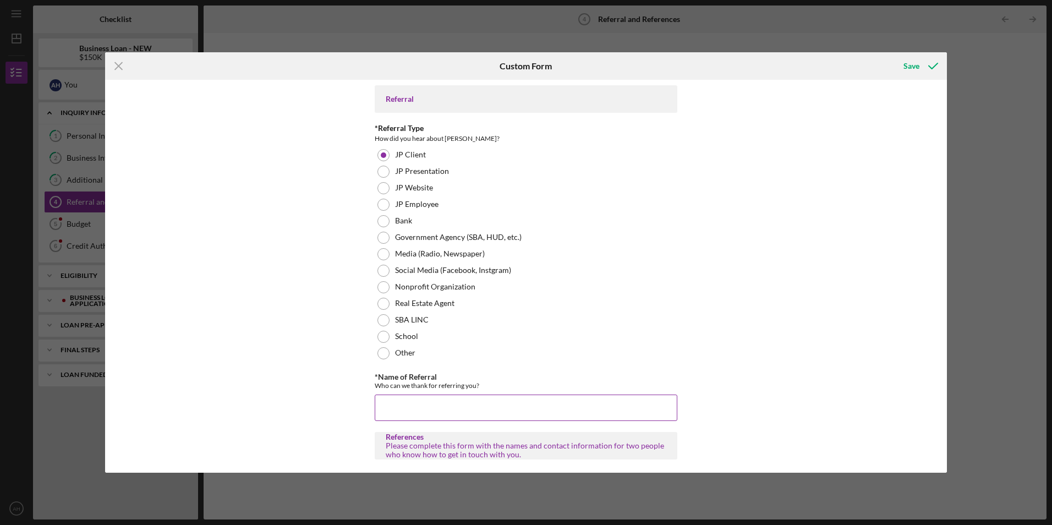
click at [385, 409] on input "*Name of Referral" at bounding box center [526, 408] width 303 height 26
type input "[PERSON_NAME]"
click at [893, 292] on div "Referral *Referral Type How did you hear about [PERSON_NAME]? JP Client JP Pres…" at bounding box center [526, 276] width 842 height 392
click at [916, 67] on div "Save" at bounding box center [912, 66] width 16 height 22
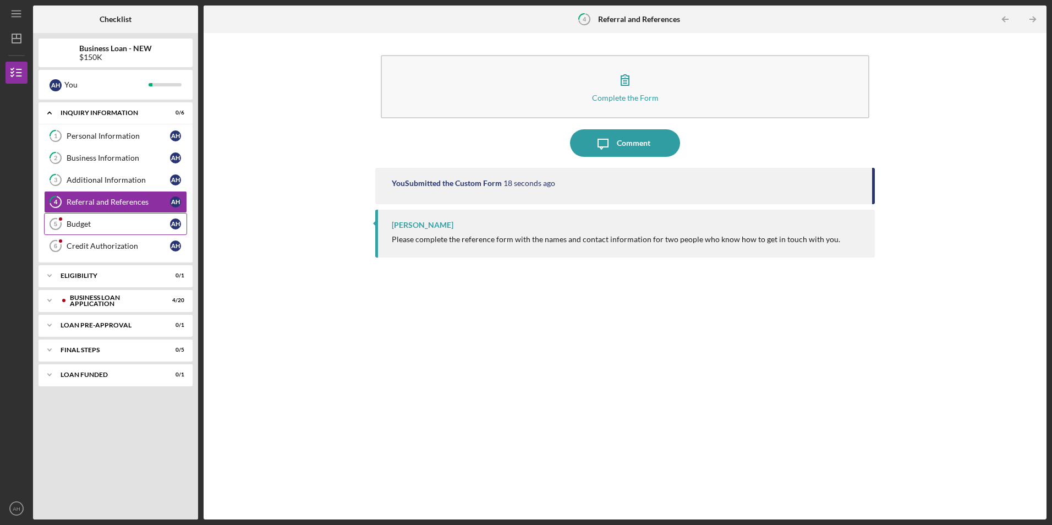
click at [108, 226] on div "Budget" at bounding box center [118, 224] width 103 height 9
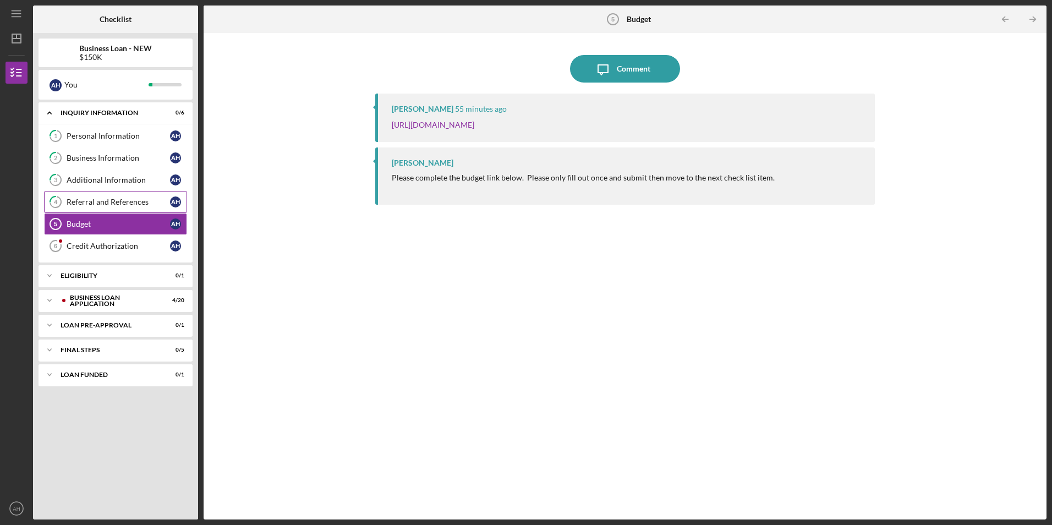
click at [117, 205] on div "Referral and References" at bounding box center [118, 202] width 103 height 9
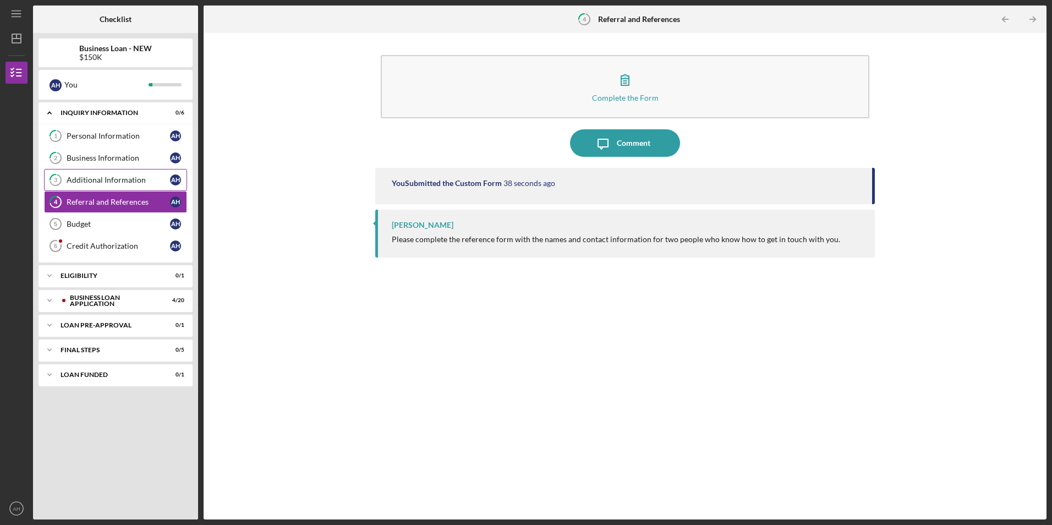
click at [112, 183] on div "Additional Information" at bounding box center [118, 180] width 103 height 9
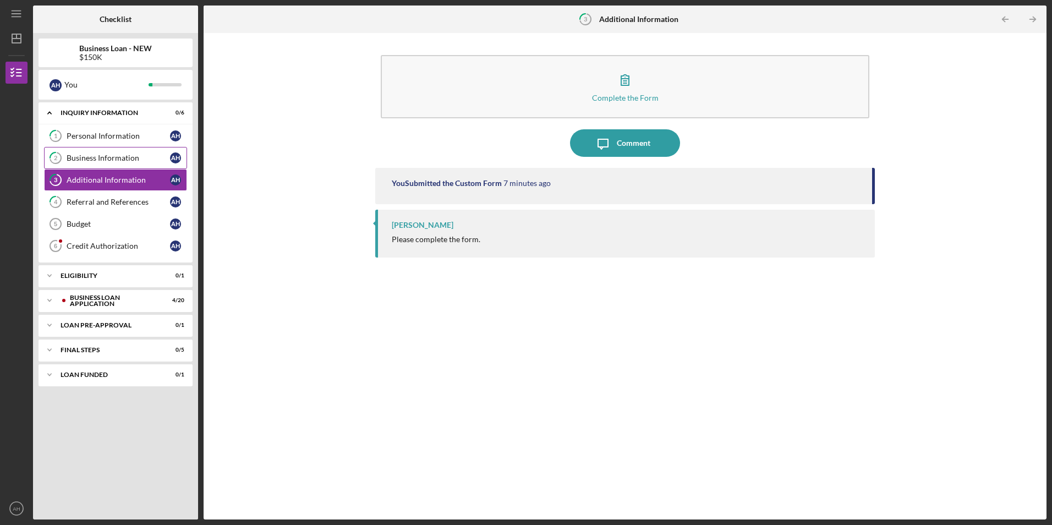
click at [95, 160] on div "Business Information" at bounding box center [118, 158] width 103 height 9
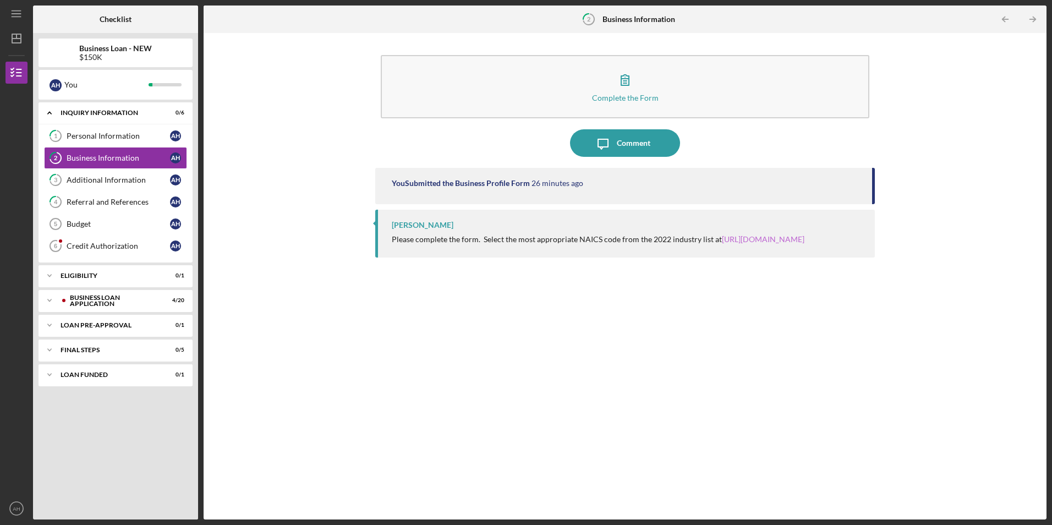
click at [761, 238] on link "[URL][DOMAIN_NAME]" at bounding box center [763, 238] width 83 height 9
